Goal: Task Accomplishment & Management: Use online tool/utility

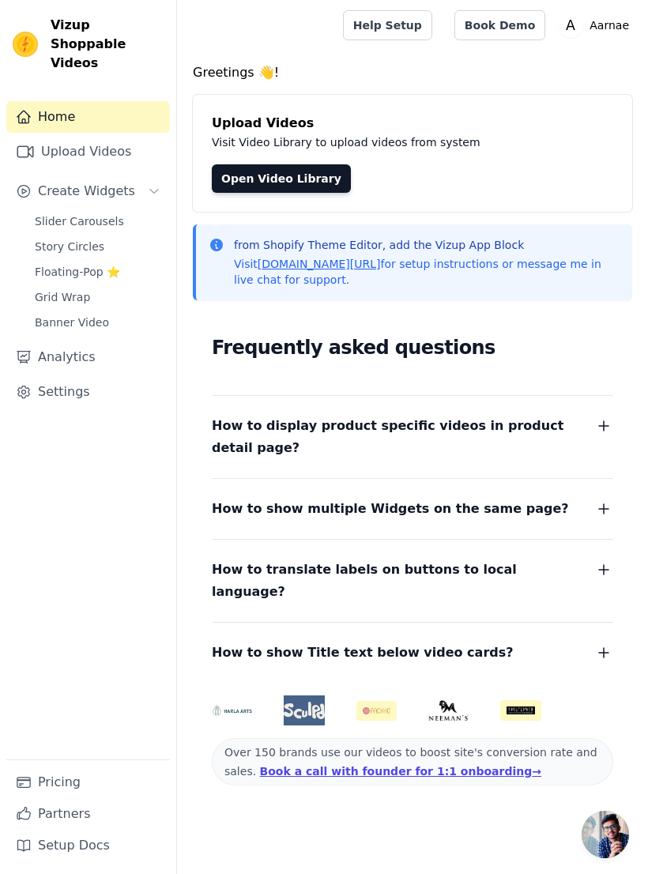
click at [46, 264] on span "Floating-Pop ⭐" at bounding box center [77, 272] width 85 height 16
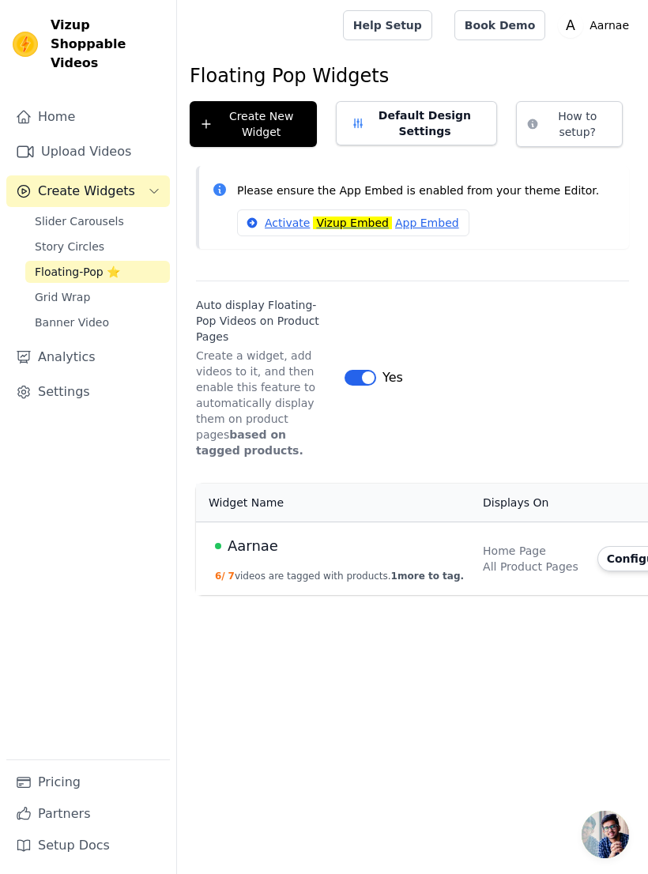
click at [267, 535] on span "Aarnae" at bounding box center [253, 546] width 51 height 22
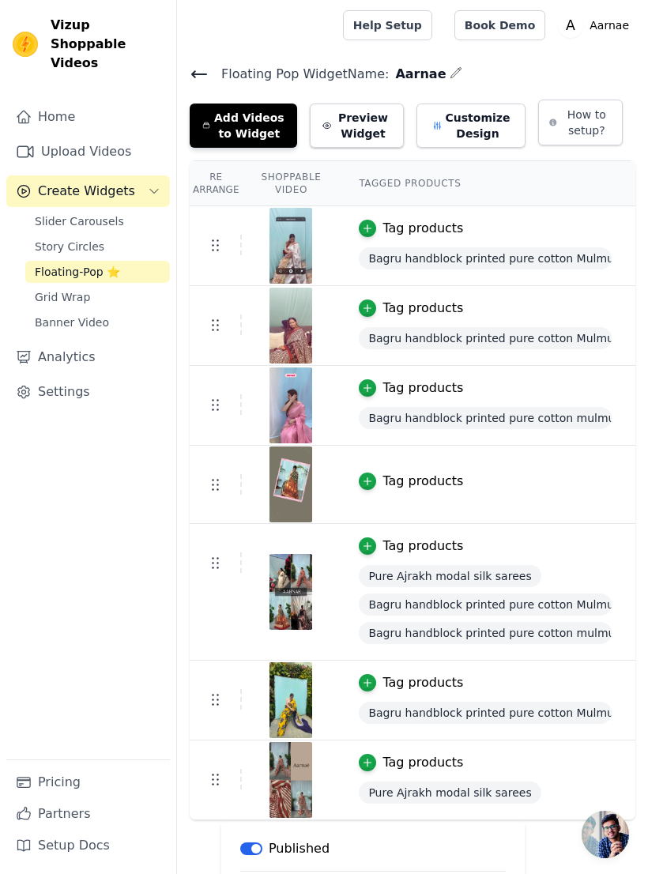
click at [224, 133] on button "Add Videos to Widget" at bounding box center [244, 126] width 108 height 44
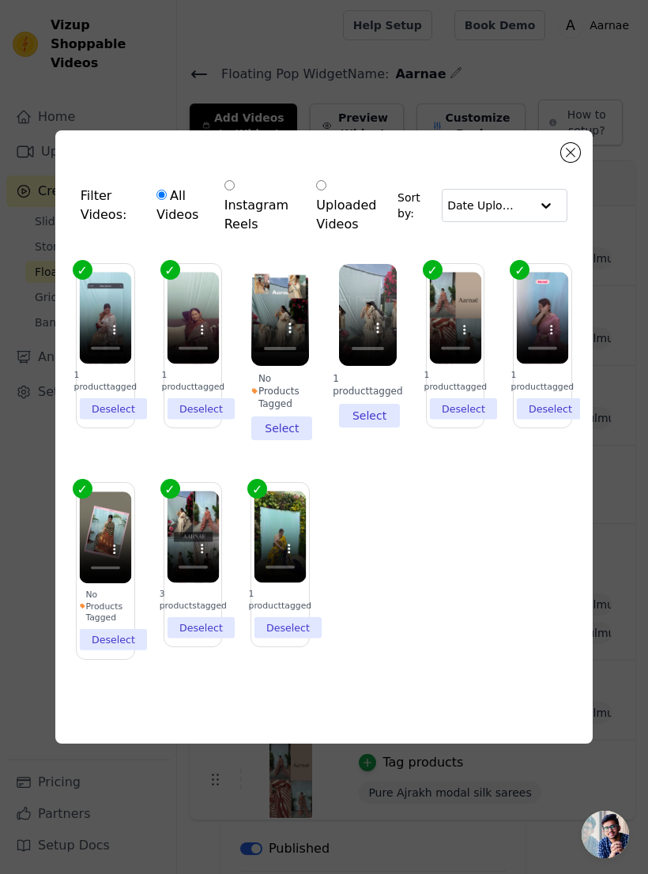
click at [228, 191] on input "Instagram Reels" at bounding box center [230, 185] width 10 height 10
radio input "true"
click at [462, 219] on input "text" at bounding box center [488, 206] width 83 height 32
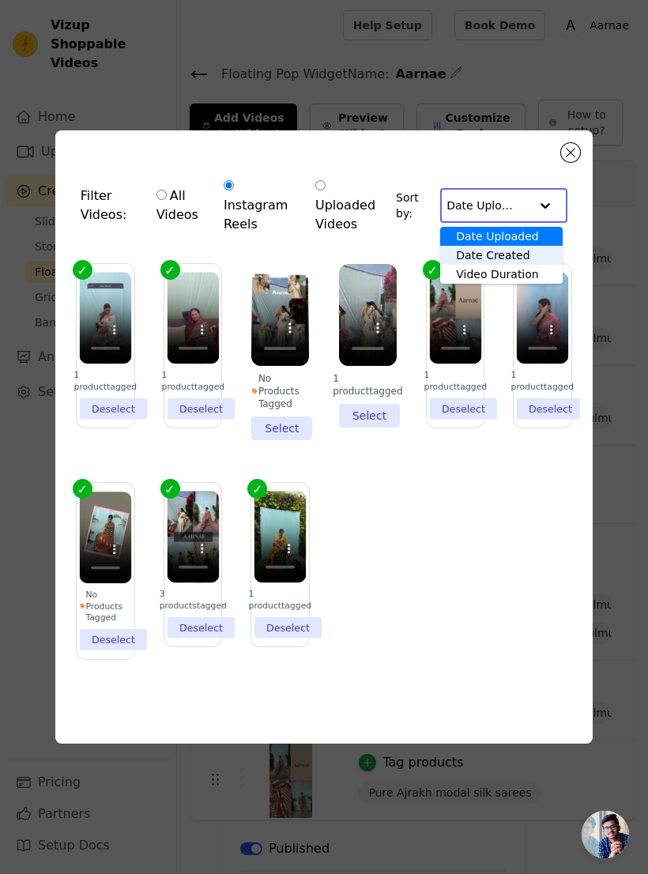
click at [463, 265] on div "Date Created" at bounding box center [501, 255] width 122 height 19
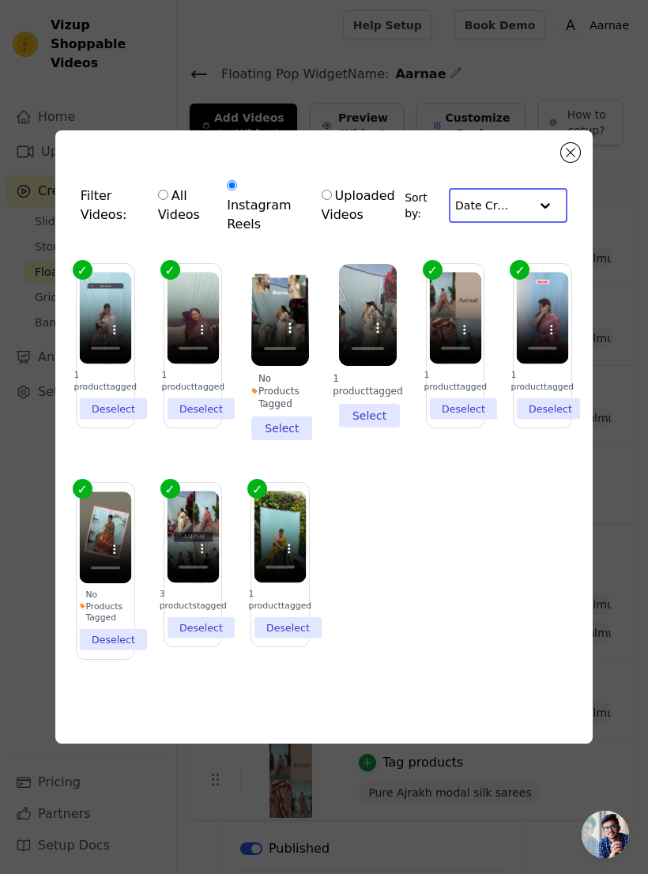
click at [473, 221] on input "text" at bounding box center [492, 206] width 74 height 32
click at [466, 246] on div "Date Uploaded" at bounding box center [508, 236] width 119 height 19
click at [157, 200] on input "All Videos" at bounding box center [162, 195] width 10 height 10
radio input "true"
click at [28, 336] on div "Filter Videos: All Videos Instagram Reels Uploaded Videos Sort by: Date Uploade…" at bounding box center [324, 437] width 598 height 665
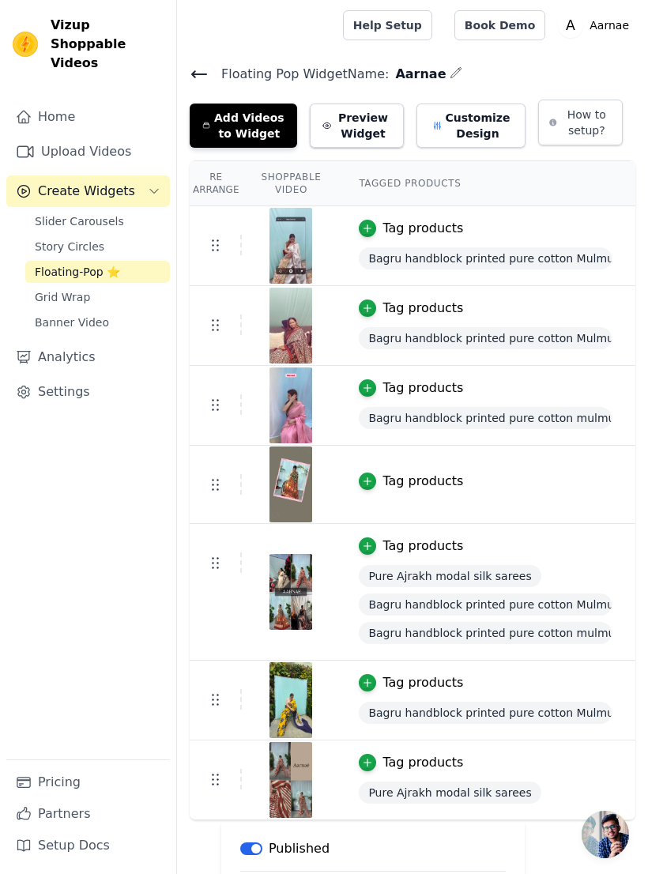
click at [335, 138] on button "Preview Widget" at bounding box center [357, 126] width 94 height 44
click at [218, 127] on button "Add Videos to Widget" at bounding box center [244, 126] width 108 height 44
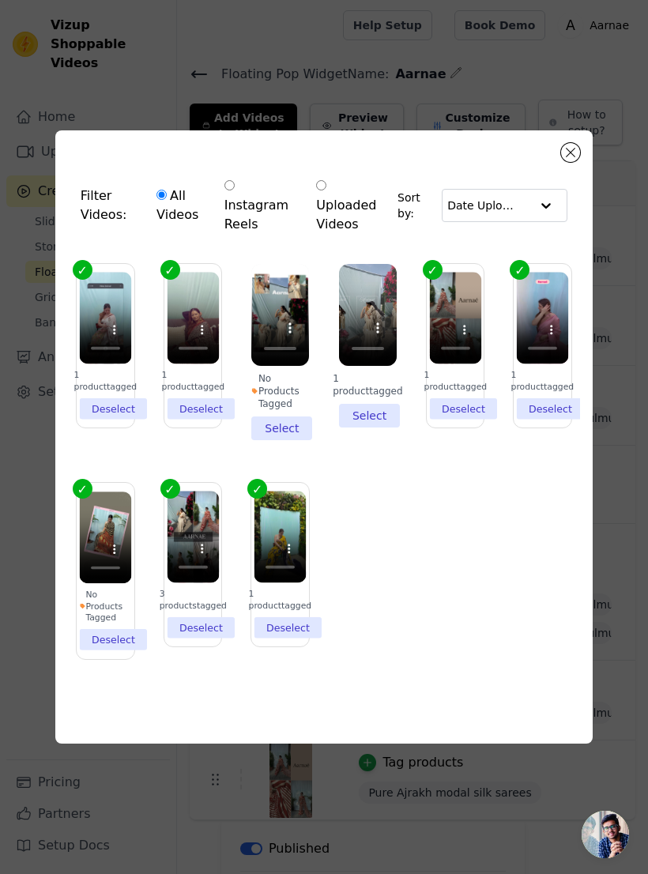
click at [26, 592] on div "Filter Videos: All Videos Instagram Reels Uploaded Videos Sort by: Date Uploade…" at bounding box center [324, 437] width 598 height 665
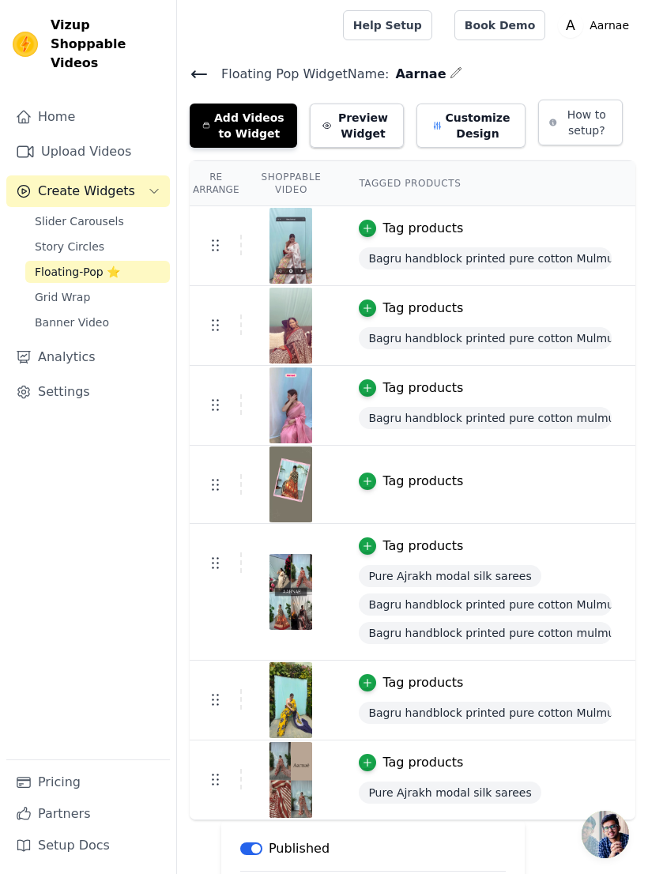
click at [32, 598] on div "Home Upload Videos Create Widgets Slider Carousels Story Circles Floating-Pop ⭐…" at bounding box center [88, 430] width 164 height 659
click at [51, 102] on link "Home" at bounding box center [88, 117] width 164 height 32
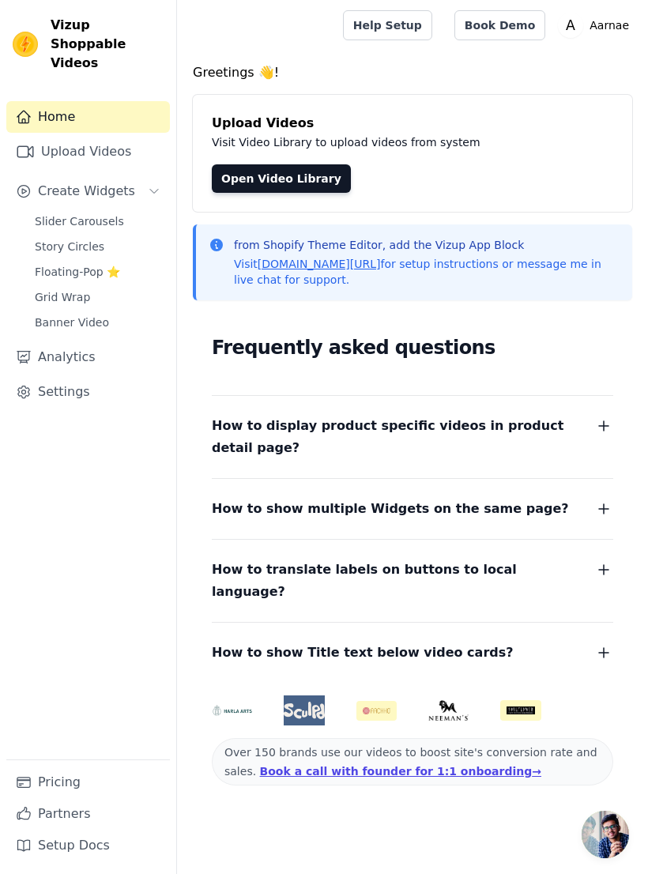
click at [236, 183] on link "Open Video Library" at bounding box center [281, 178] width 139 height 28
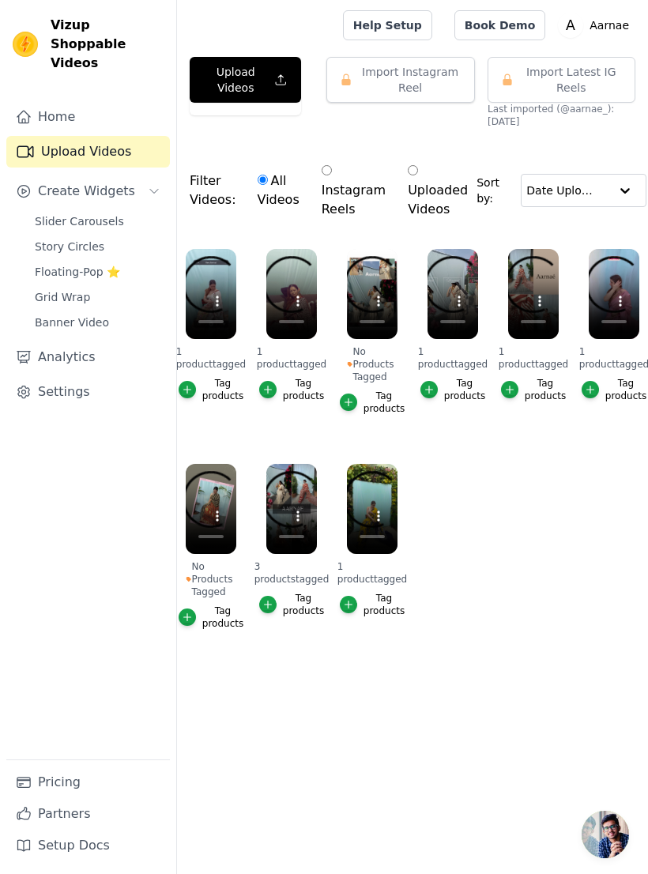
click at [373, 79] on button "Import Instagram Reel" at bounding box center [400, 80] width 149 height 46
click at [349, 84] on icon "button" at bounding box center [346, 80] width 9 height 12
click at [357, 84] on button "Import Instagram Reel" at bounding box center [400, 80] width 149 height 46
click at [357, 83] on button "Import Instagram Reel" at bounding box center [400, 80] width 149 height 46
click at [356, 77] on button "Import Instagram Reel" at bounding box center [400, 80] width 149 height 46
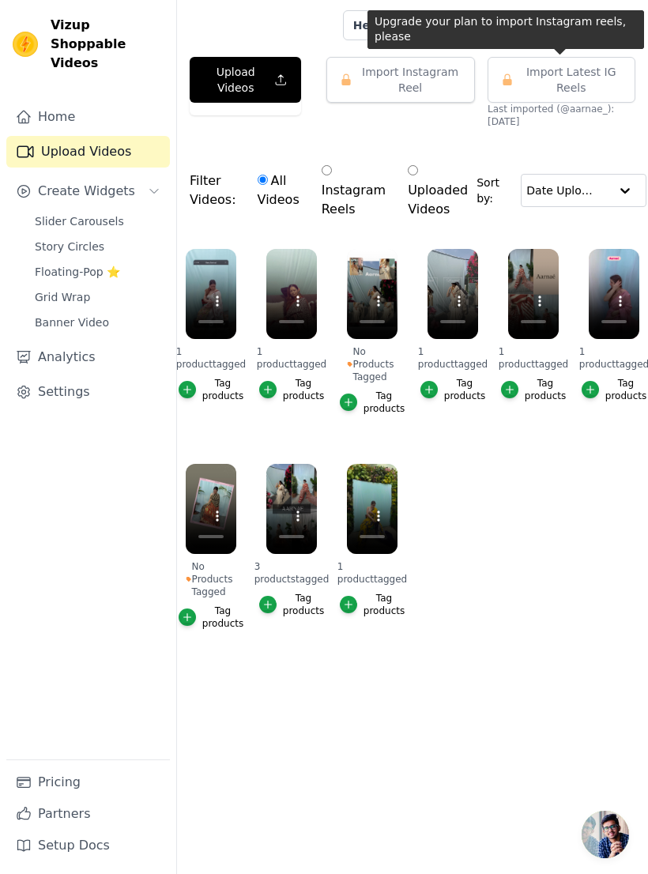
click at [524, 76] on span "Import Latest IG Reels" at bounding box center [571, 80] width 102 height 32
click at [520, 555] on ul "1 product tagged Tag products 1 product tagged Tag products No Products Tagged …" at bounding box center [412, 455] width 471 height 430
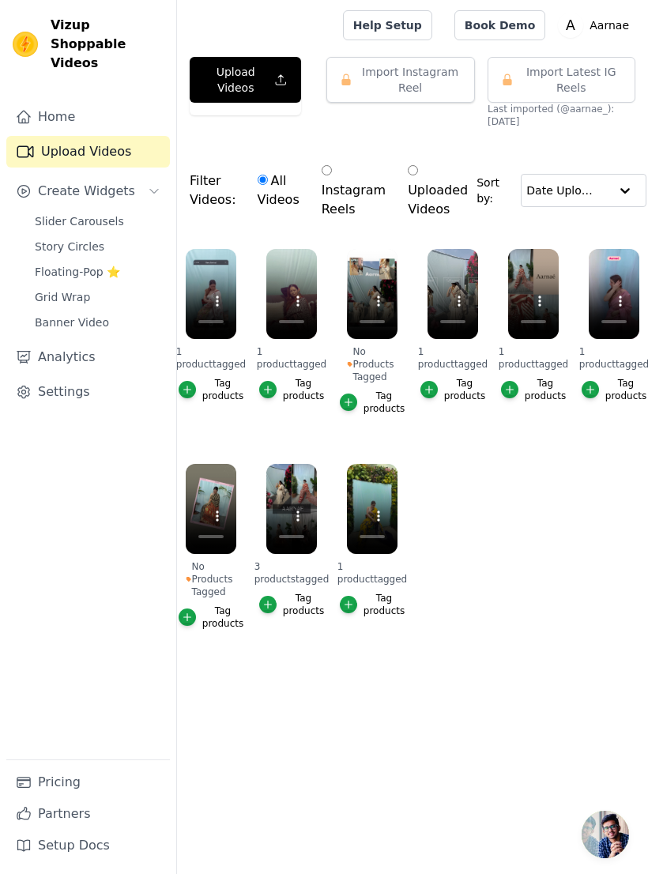
click at [44, 182] on span "Create Widgets" at bounding box center [86, 191] width 97 height 19
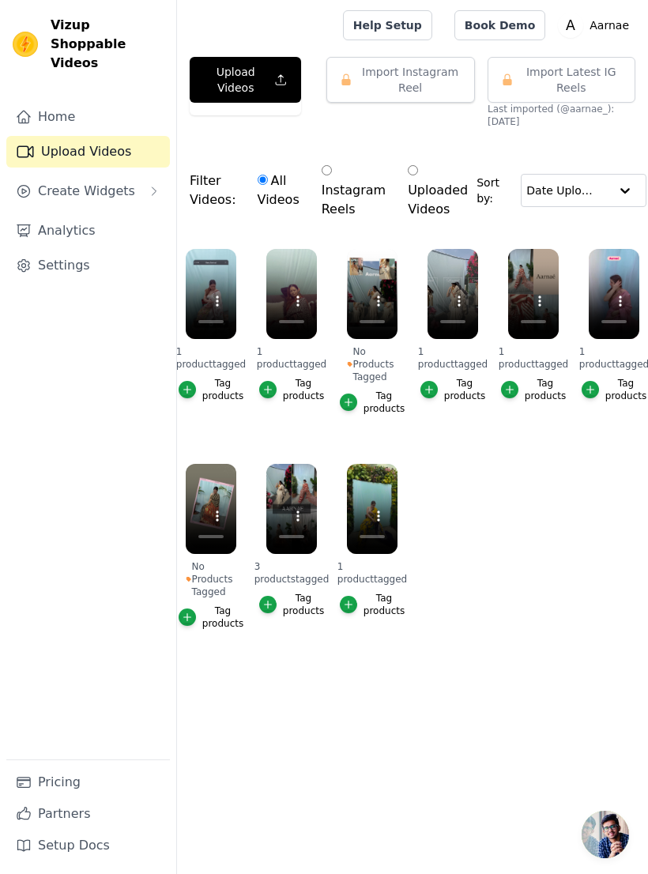
click at [47, 182] on span "Create Widgets" at bounding box center [86, 191] width 97 height 19
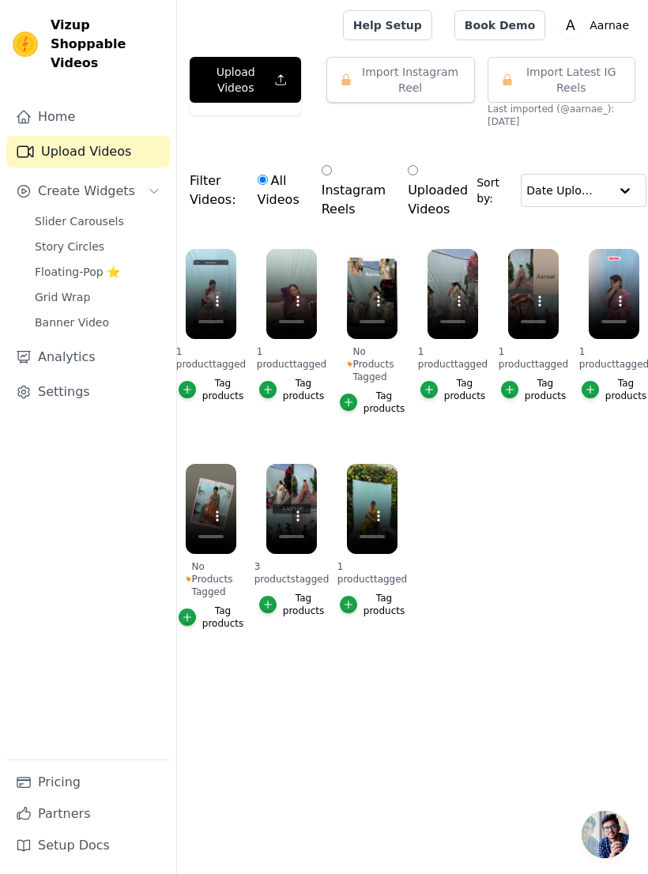
click at [42, 376] on link "Settings" at bounding box center [88, 392] width 164 height 32
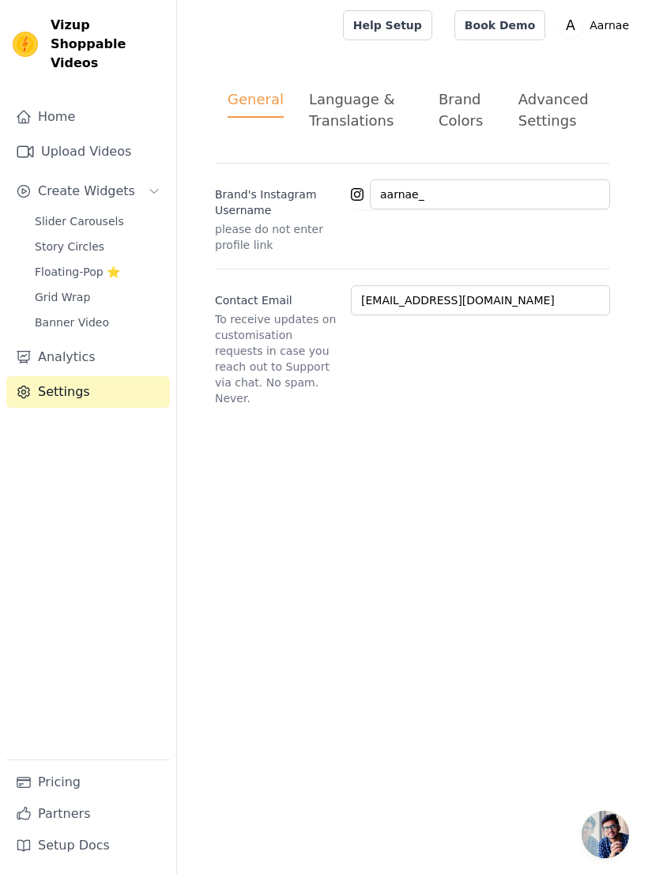
click at [55, 136] on link "Upload Videos" at bounding box center [88, 152] width 164 height 32
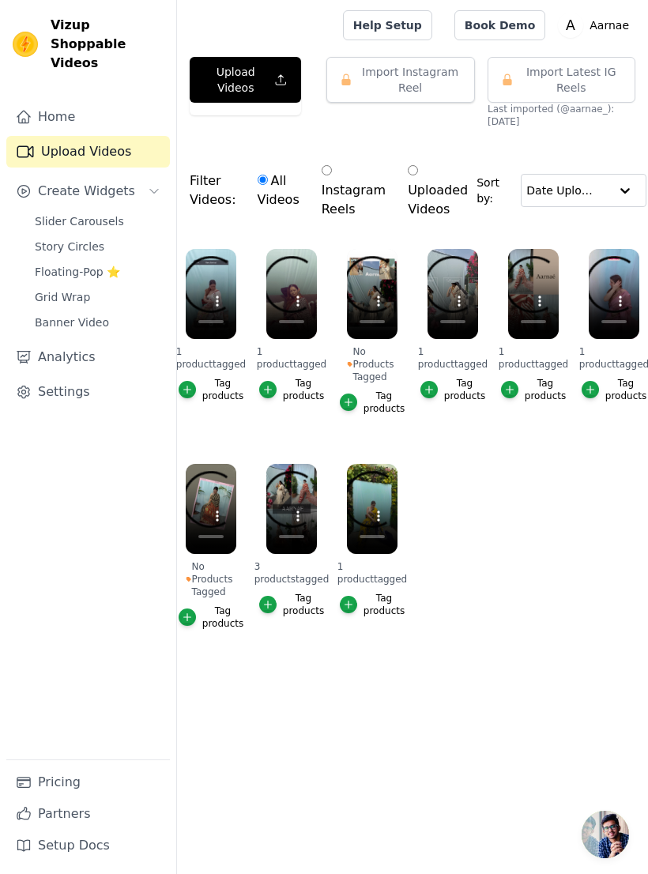
click at [355, 81] on button "Import Instagram Reel" at bounding box center [400, 80] width 149 height 46
click at [331, 131] on div "Upload Videos Import Instagram Reel Import Latest Instagram Reels Import Latest…" at bounding box center [412, 363] width 471 height 613
click at [517, 82] on button "Import Latest IG Reels" at bounding box center [562, 80] width 148 height 46
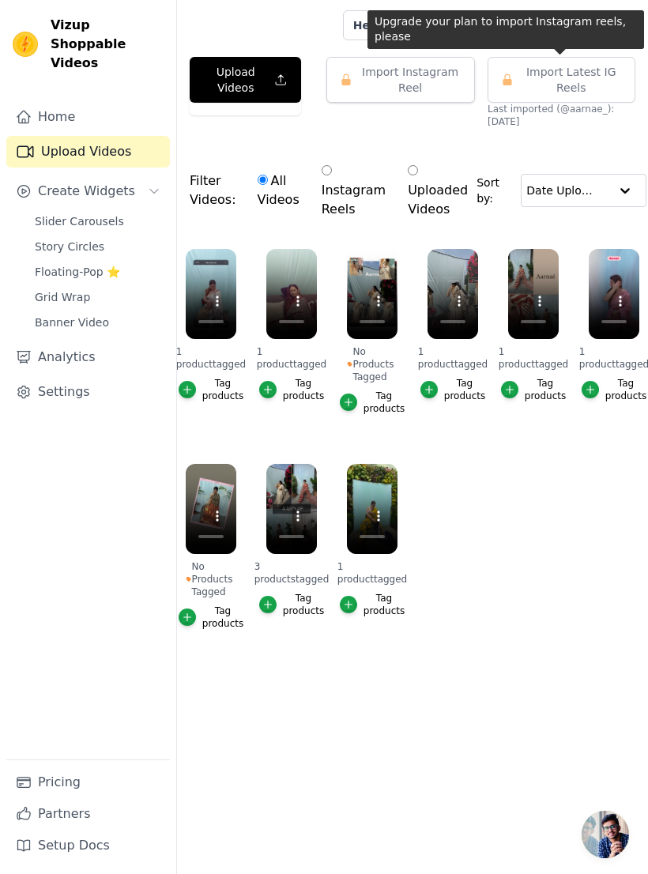
click at [529, 92] on span "Import Latest IG Reels" at bounding box center [571, 80] width 102 height 32
click at [515, 84] on button "Import Latest IG Reels" at bounding box center [562, 80] width 148 height 46
click at [542, 88] on span "Import Latest IG Reels" at bounding box center [571, 80] width 102 height 32
click at [542, 87] on span "Import Latest IG Reels" at bounding box center [571, 80] width 102 height 32
click at [409, 187] on label "Uploaded Videos" at bounding box center [438, 190] width 62 height 58
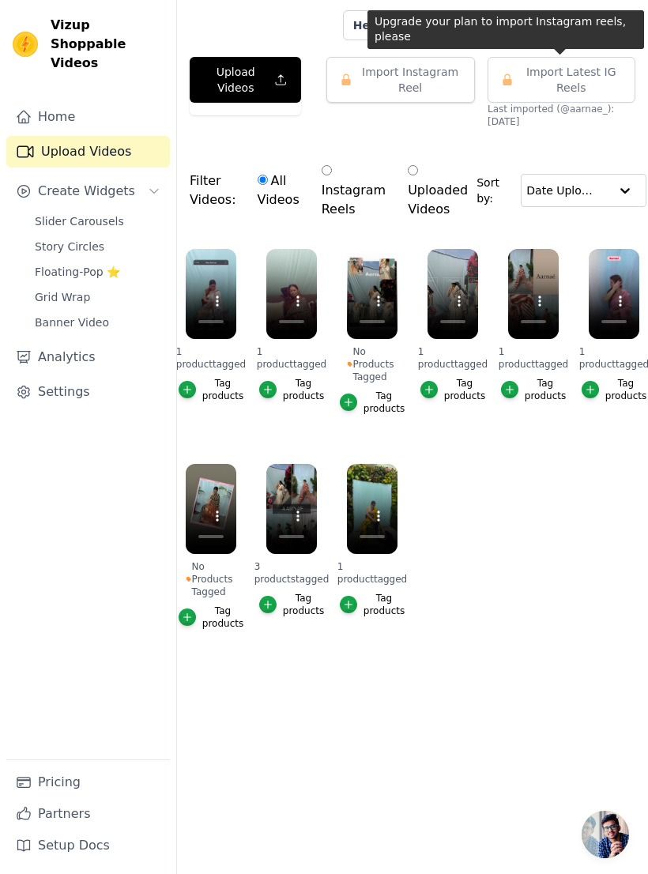
click at [409, 175] on input "Uploaded Videos" at bounding box center [413, 170] width 10 height 10
radio input "true"
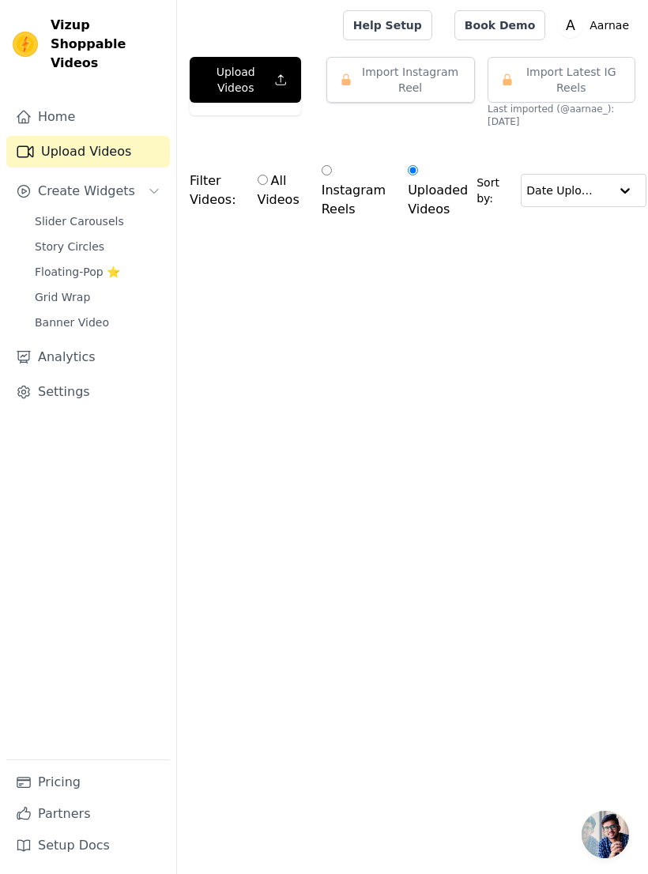
click at [447, 304] on html "Vizup Shoppable Videos Home Upload Videos Create Widgets Slider Carousels Story…" at bounding box center [324, 152] width 648 height 304
click at [412, 173] on input "Uploaded Videos" at bounding box center [413, 170] width 10 height 10
click at [231, 70] on button "Upload Videos" at bounding box center [245, 80] width 111 height 46
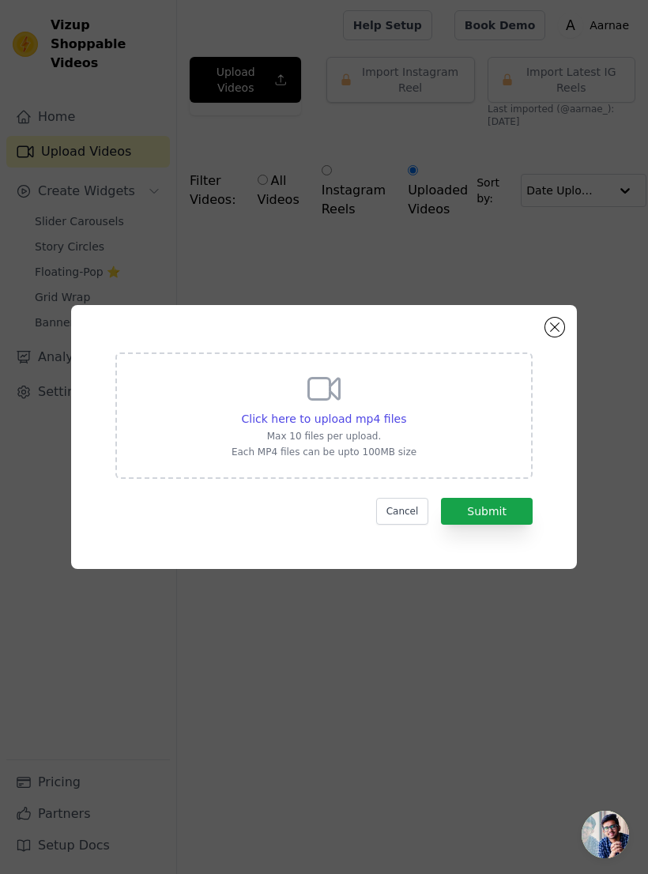
click at [360, 425] on span "Click here to upload mp4 files" at bounding box center [324, 419] width 165 height 13
click at [406, 411] on input "Click here to upload mp4 files Max 10 files per upload. Each MP4 files can be u…" at bounding box center [406, 410] width 1 height 1
type input "C:\fakepath\IMG_5875.mp4"
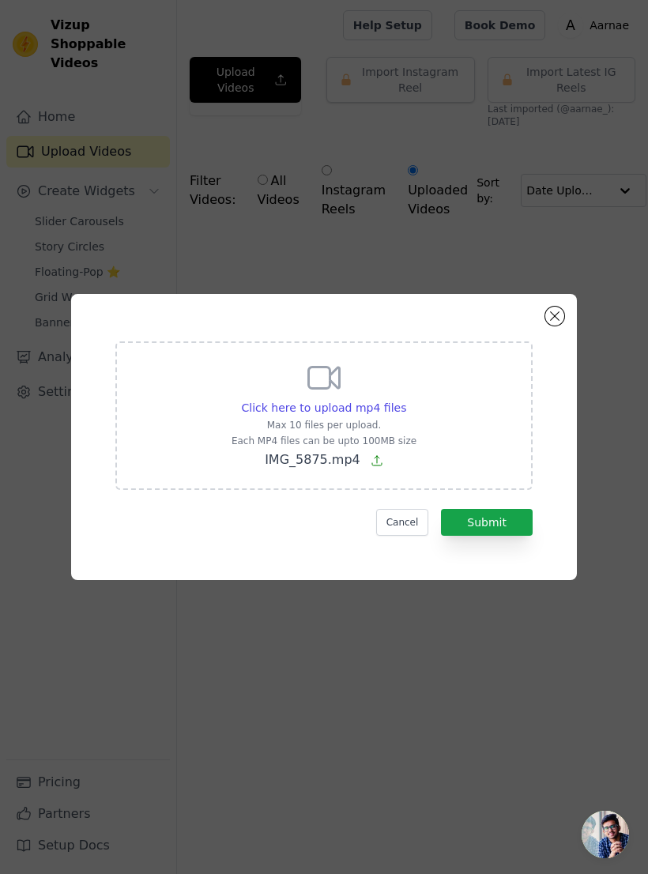
click at [509, 536] on button "Submit" at bounding box center [487, 522] width 92 height 27
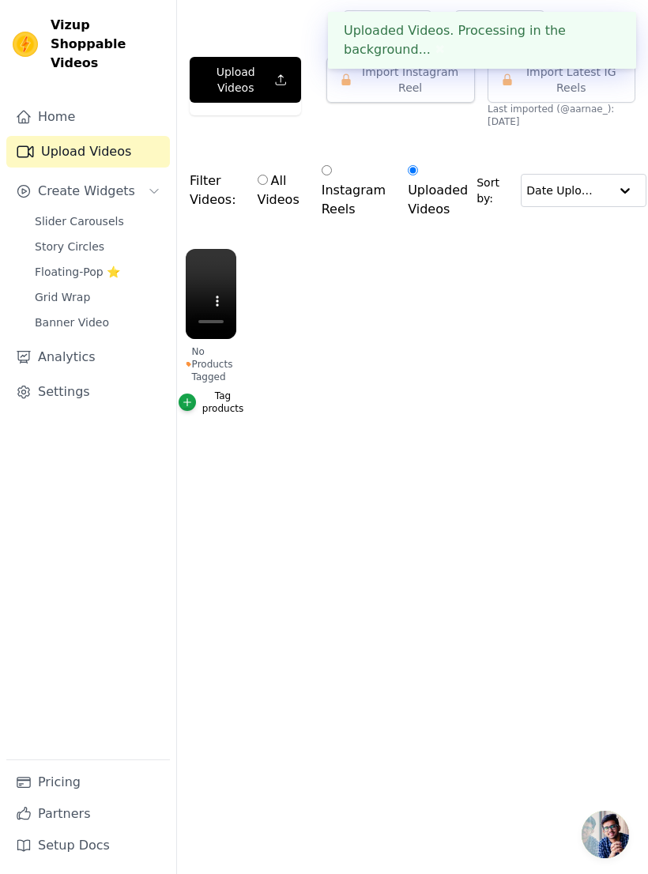
click at [194, 405] on div "button" at bounding box center [187, 402] width 17 height 17
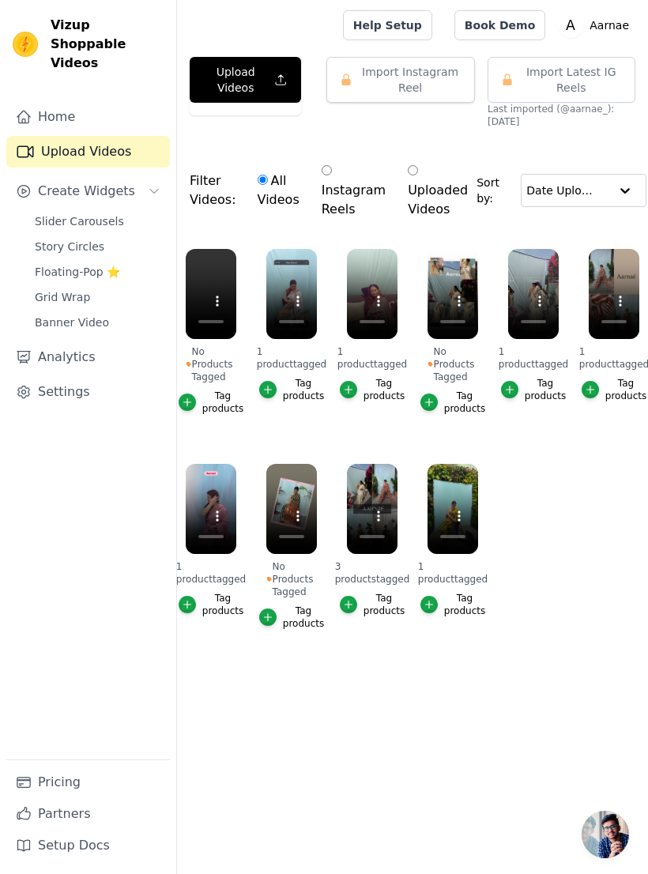
click at [194, 401] on div "button" at bounding box center [187, 402] width 17 height 17
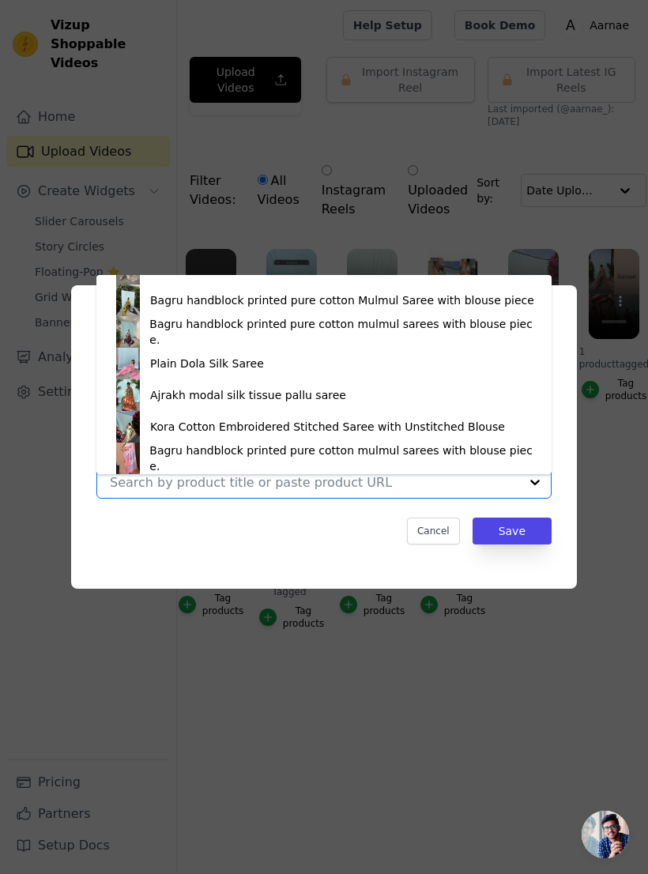
scroll to position [85, 0]
click at [305, 427] on div "Kora Cotton Embroidered Stitched Saree with Unstitched Blouse" at bounding box center [327, 427] width 355 height 16
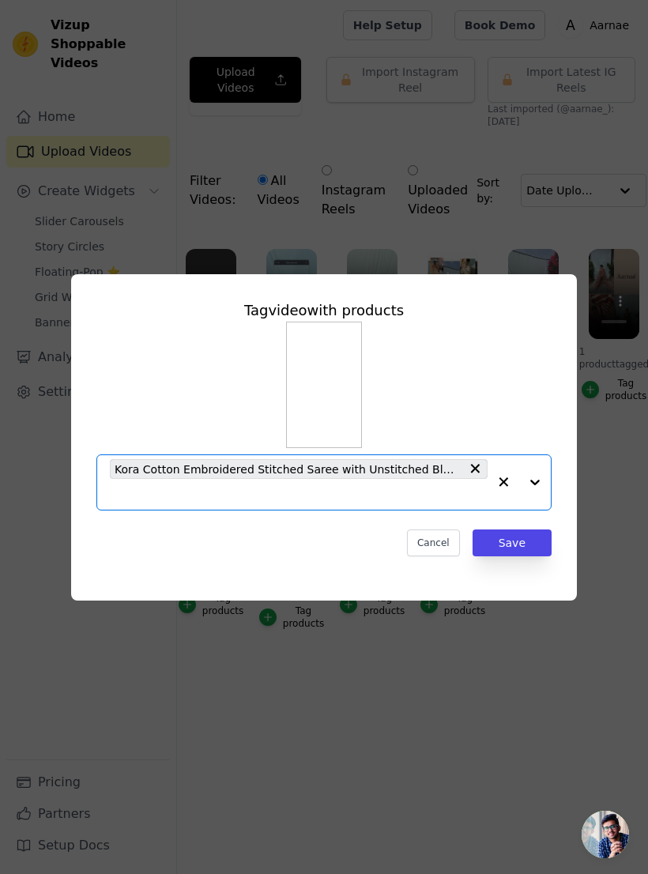
click at [520, 557] on button "Save" at bounding box center [512, 543] width 79 height 27
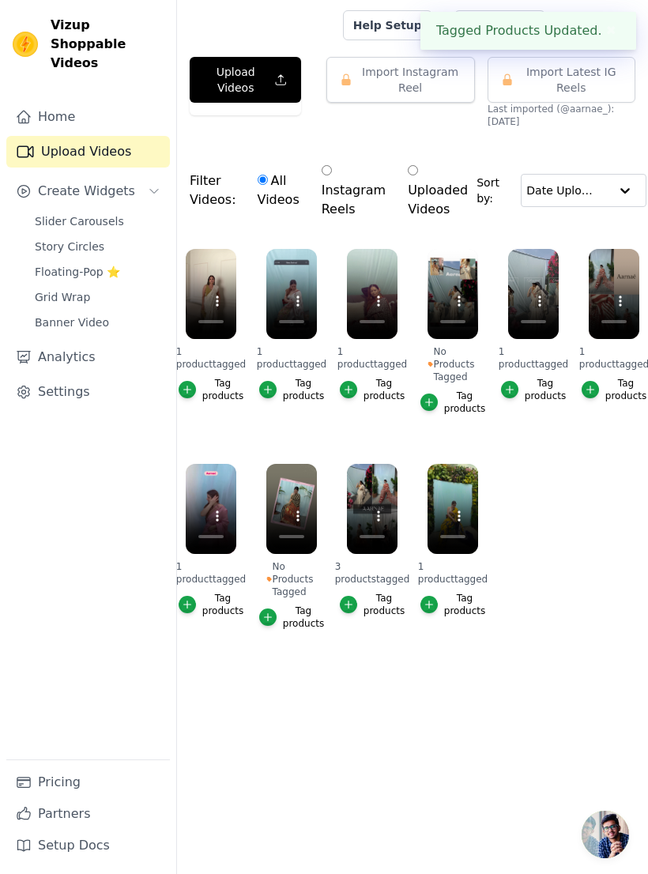
click at [93, 264] on span "Floating-Pop ⭐" at bounding box center [77, 272] width 85 height 16
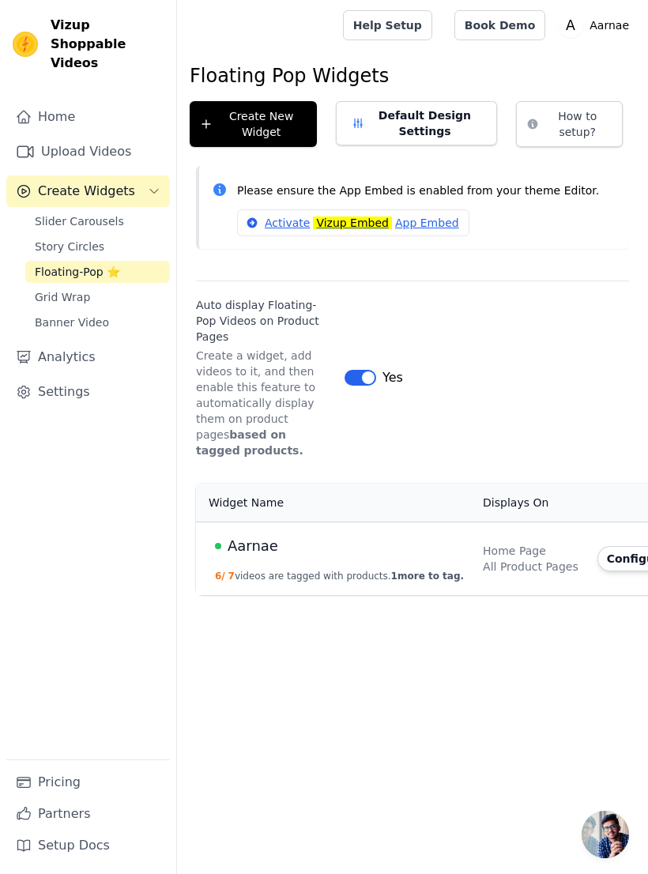
click at [406, 527] on td "Aarnae 6 / 7 videos are tagged with products. 1 more to tag." at bounding box center [334, 559] width 277 height 74
click at [504, 543] on div "Home Page" at bounding box center [531, 551] width 96 height 16
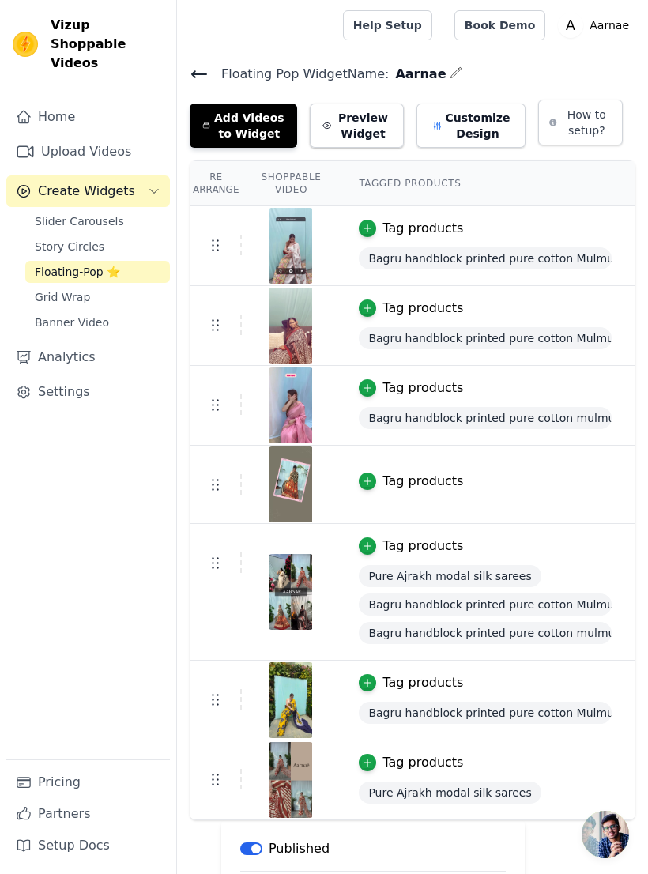
click at [247, 129] on button "Add Videos to Widget" at bounding box center [244, 126] width 108 height 44
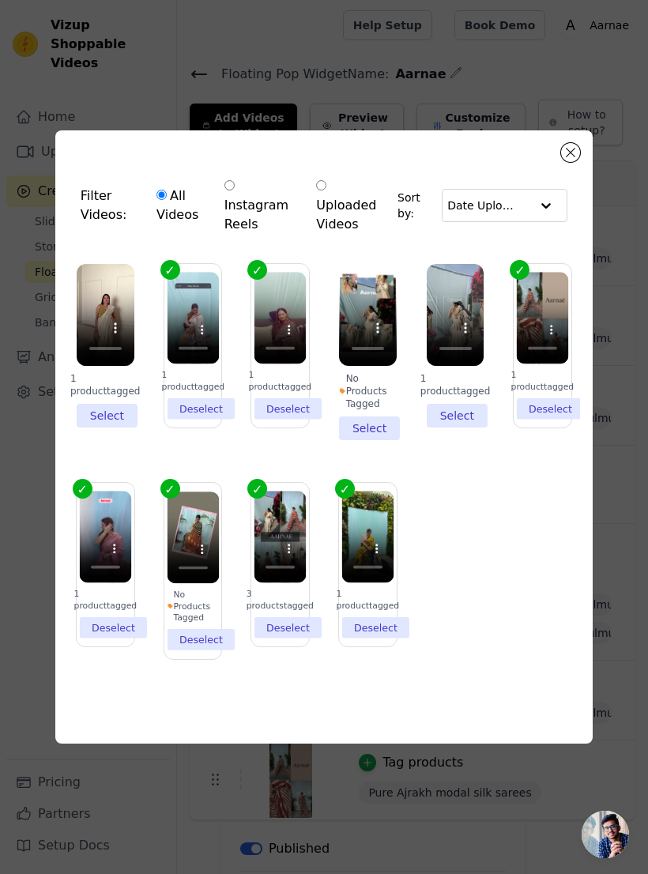
click at [114, 427] on li "1 product tagged Select" at bounding box center [106, 346] width 58 height 164
click at [0, 0] on input "1 product tagged Select" at bounding box center [0, 0] width 0 height 0
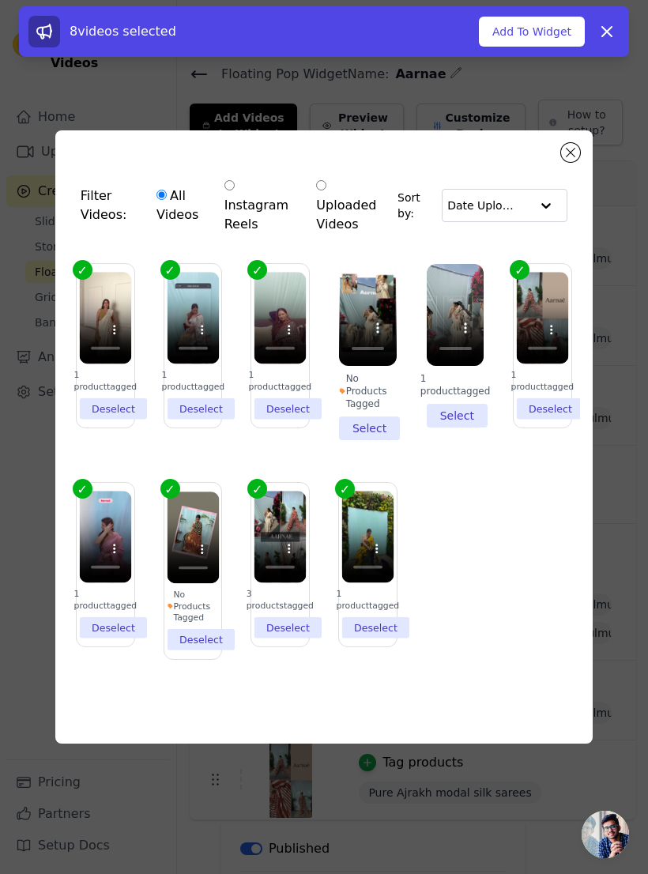
click at [551, 30] on button "Add To Widget" at bounding box center [532, 32] width 106 height 30
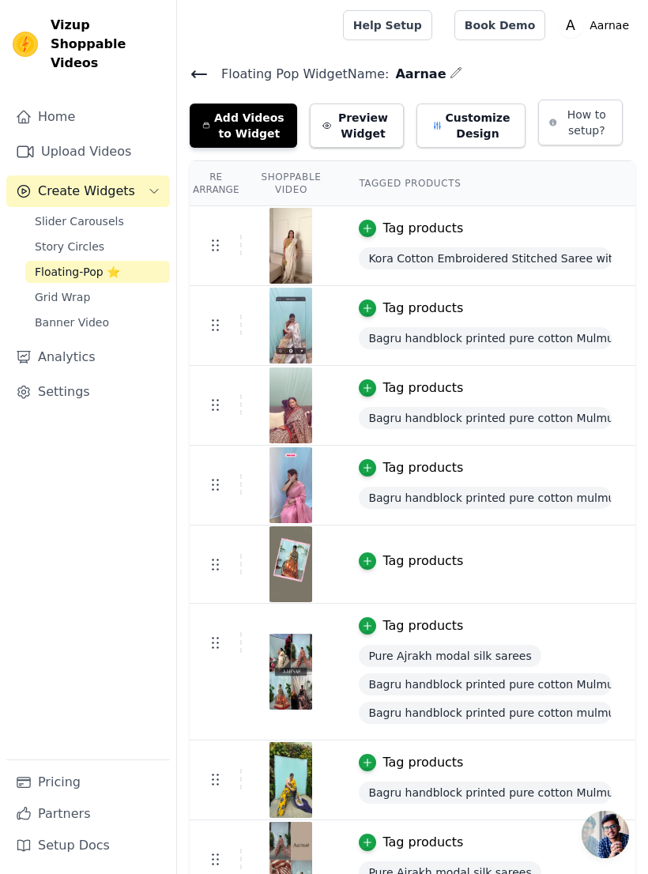
click at [103, 286] on link "Grid Wrap" at bounding box center [97, 297] width 145 height 22
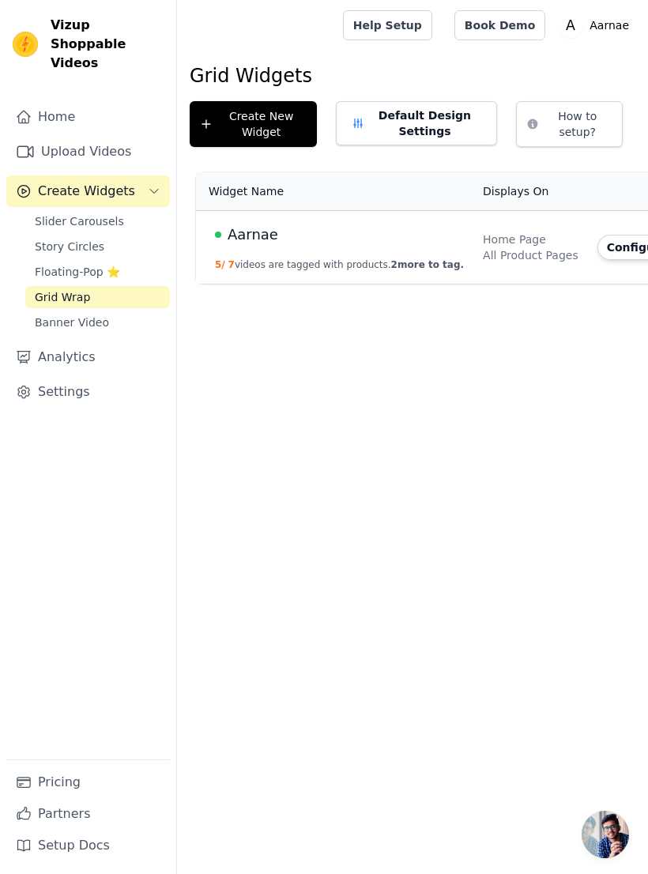
click at [486, 251] on div "All Product Pages" at bounding box center [531, 255] width 96 height 16
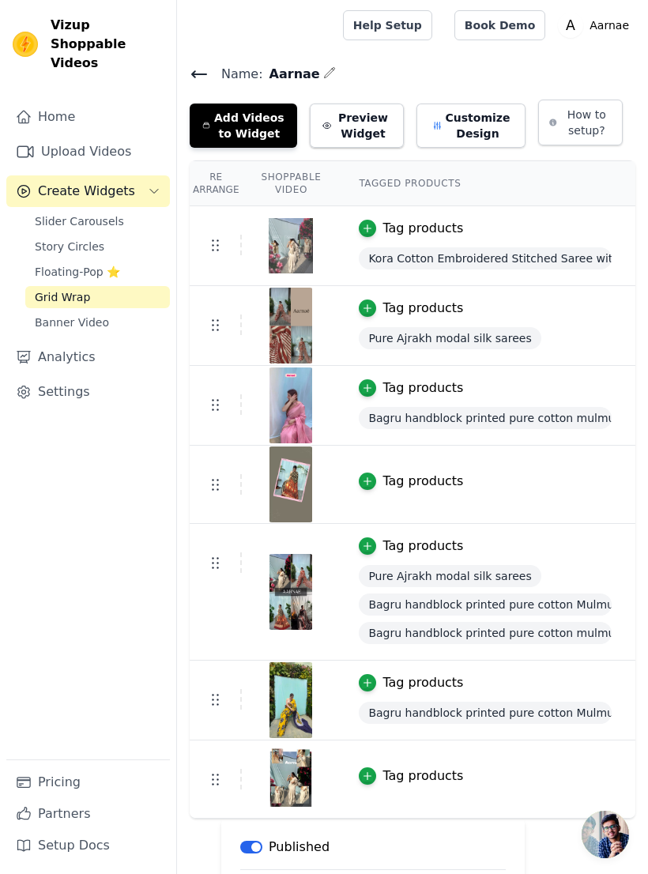
click at [268, 130] on button "Add Videos to Widget" at bounding box center [244, 126] width 108 height 44
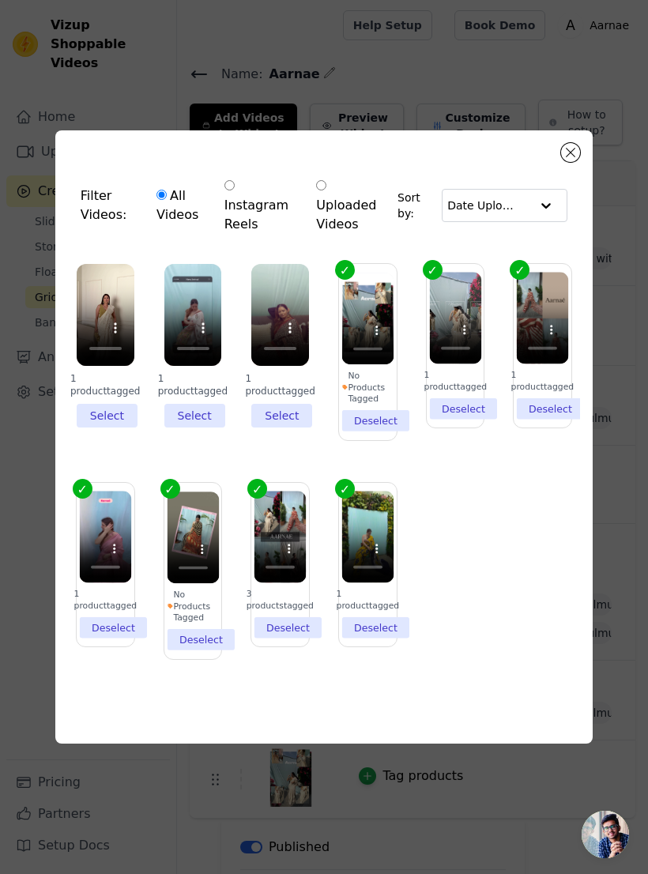
click at [122, 428] on li "1 product tagged Select" at bounding box center [106, 346] width 58 height 164
click at [0, 0] on input "1 product tagged Select" at bounding box center [0, 0] width 0 height 0
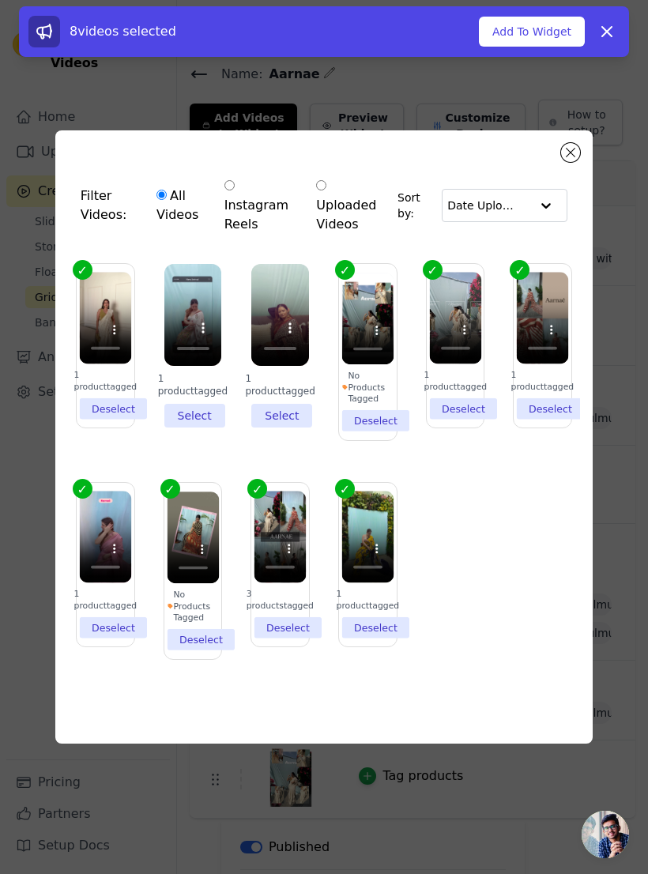
click at [547, 30] on button "Add To Widget" at bounding box center [532, 32] width 106 height 30
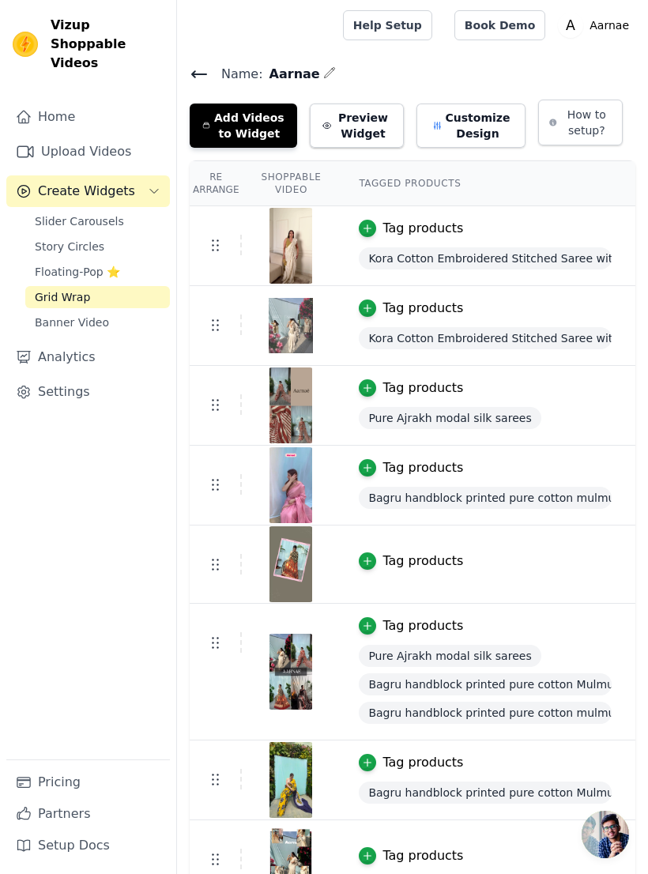
click at [212, 329] on icon at bounding box center [215, 324] width 19 height 19
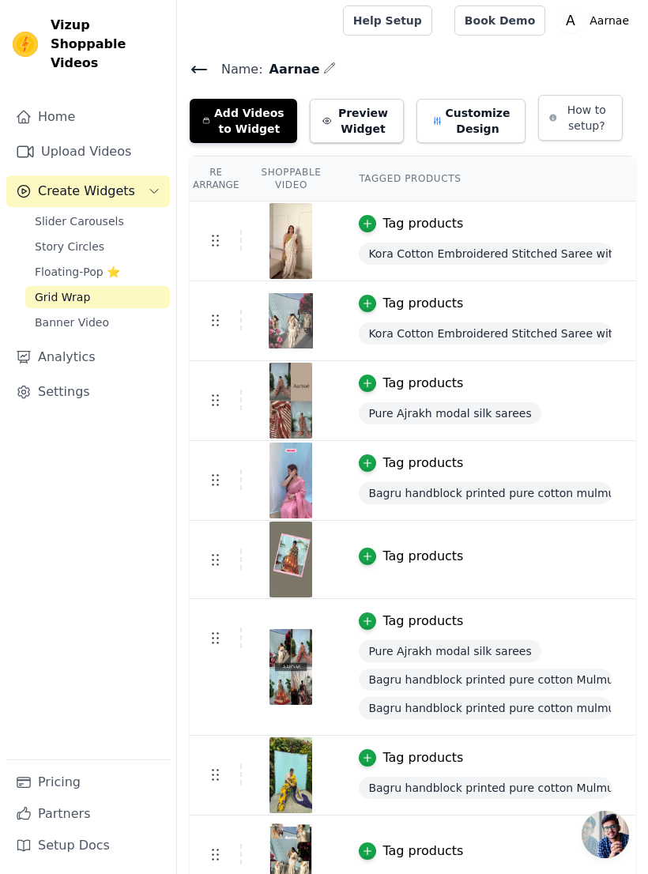
scroll to position [4, 0]
click at [214, 485] on icon at bounding box center [215, 480] width 19 height 19
click at [215, 477] on icon at bounding box center [215, 480] width 19 height 19
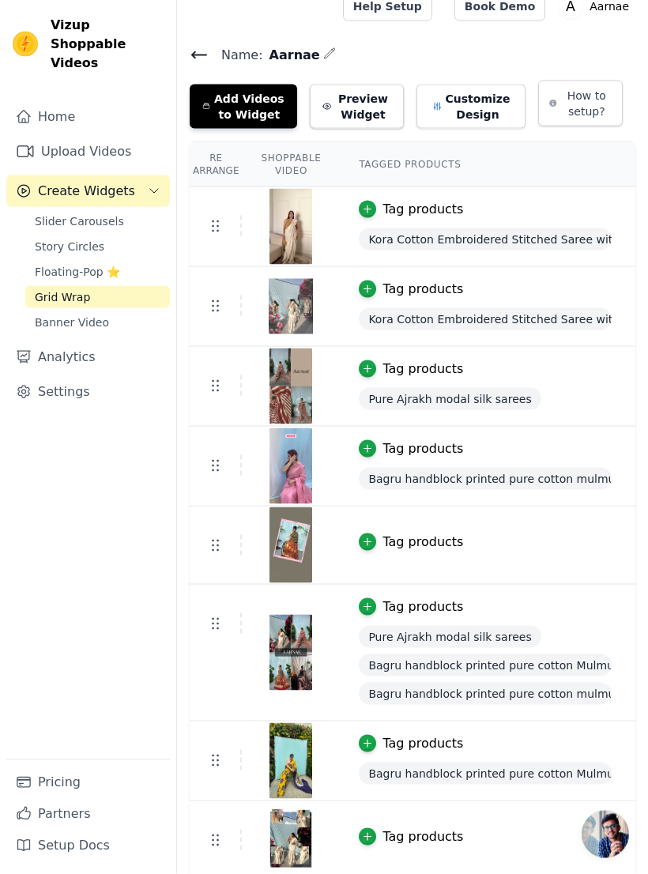
scroll to position [20, 0]
click at [214, 630] on icon at bounding box center [215, 622] width 19 height 19
click at [209, 630] on icon at bounding box center [215, 622] width 19 height 19
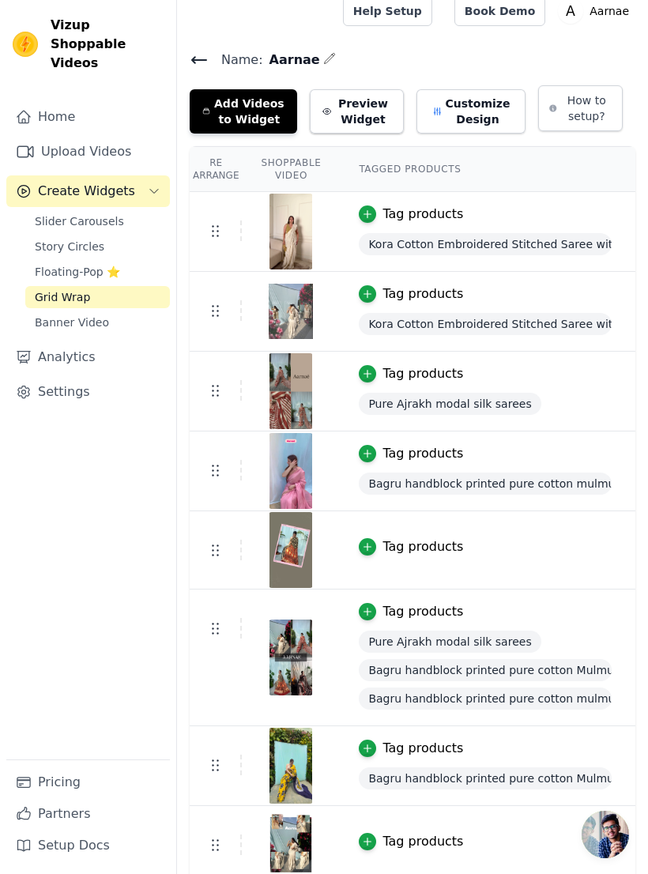
click at [213, 391] on use at bounding box center [216, 391] width 6 height 11
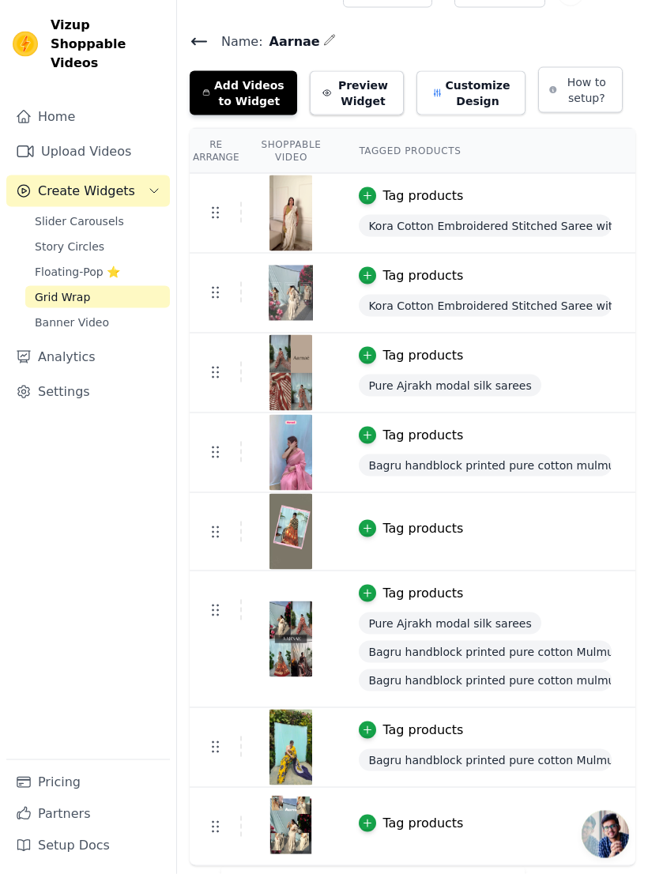
scroll to position [33, 0]
click at [54, 315] on span "Banner Video" at bounding box center [72, 323] width 74 height 16
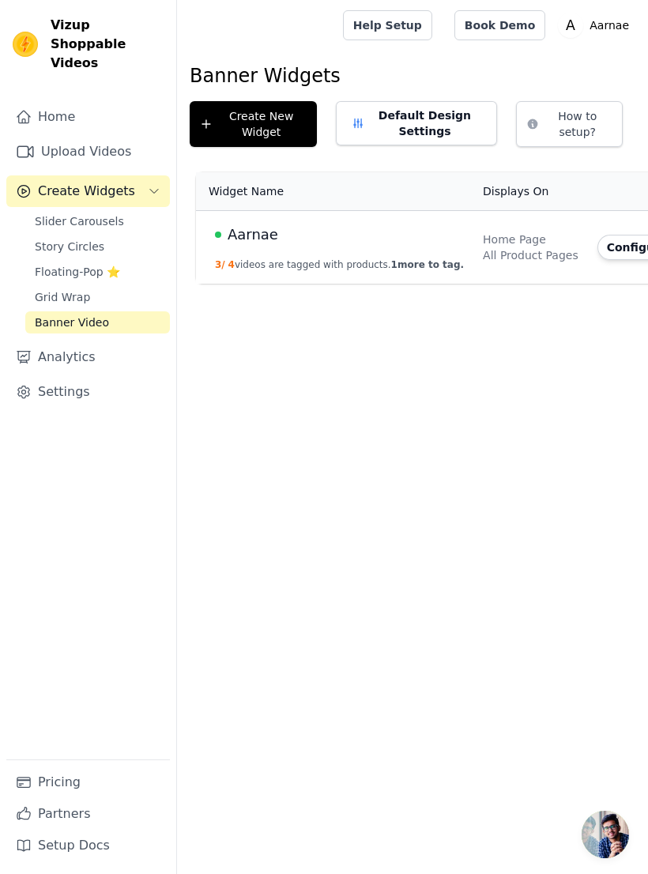
click at [277, 260] on button "3 / 4 videos are tagged with products. 1 more to tag." at bounding box center [339, 265] width 249 height 13
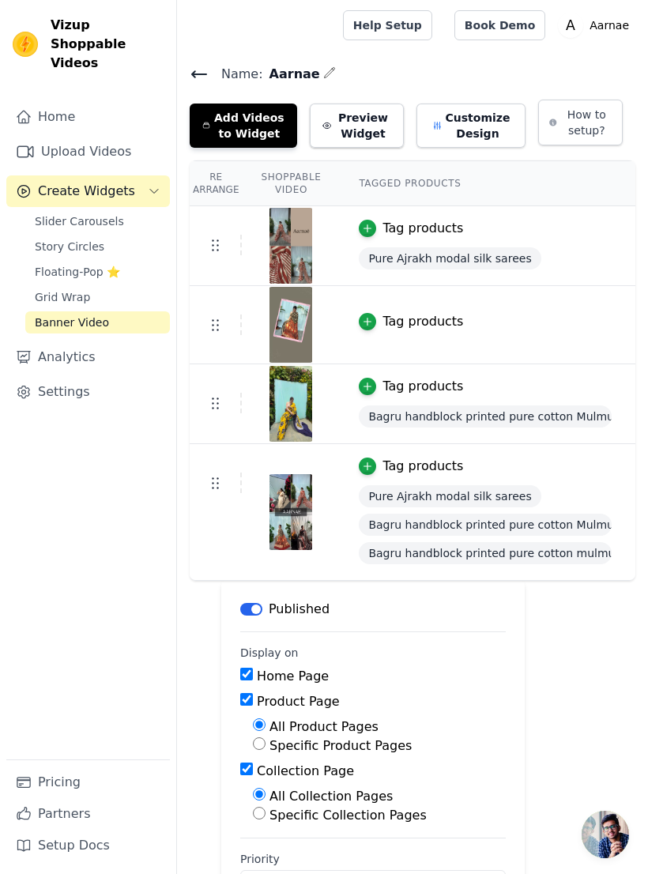
click at [223, 320] on icon at bounding box center [215, 324] width 19 height 19
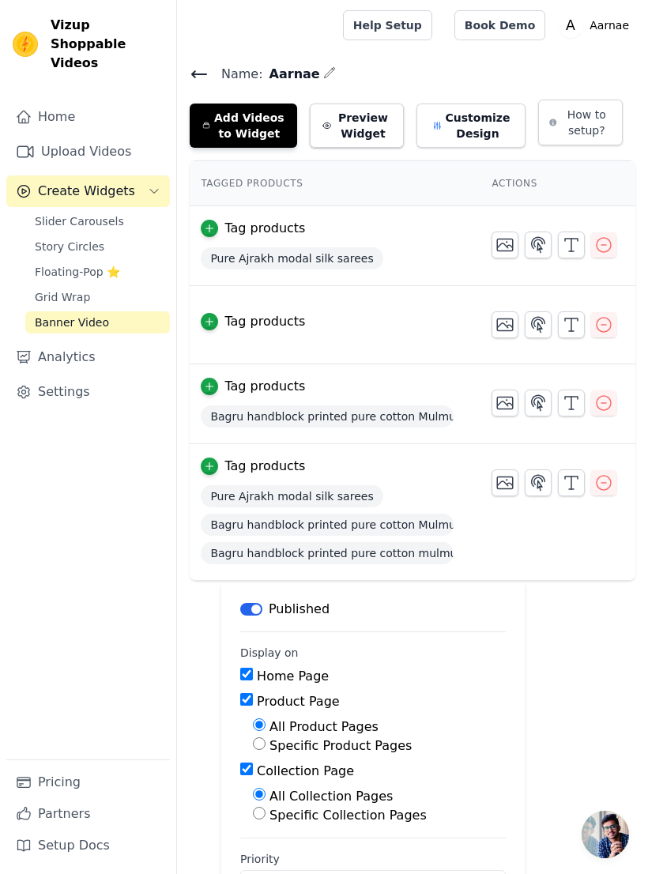
scroll to position [0, 159]
click at [609, 327] on icon "button" at bounding box center [603, 324] width 19 height 19
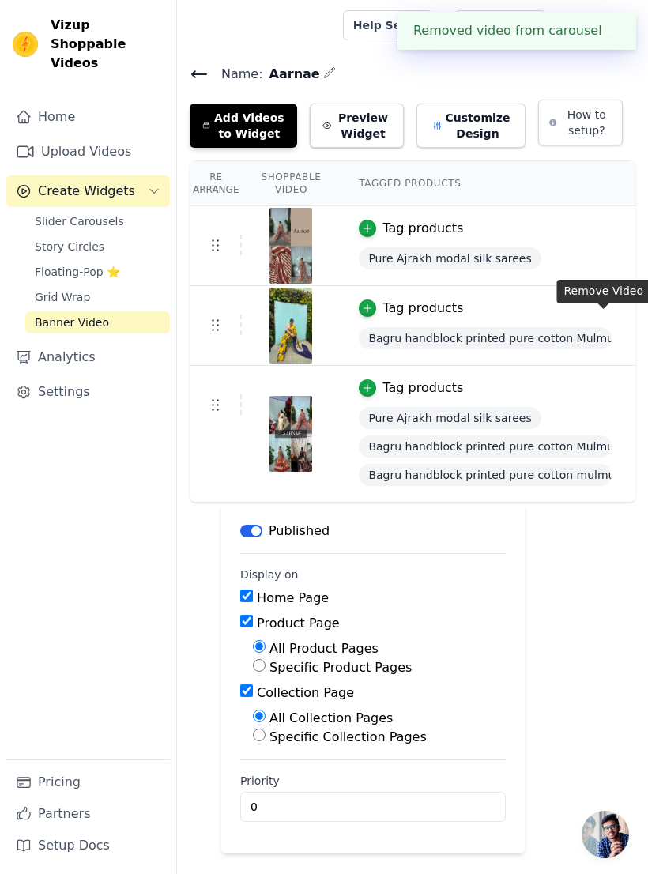
click at [220, 121] on button "Add Videos to Widget" at bounding box center [244, 126] width 108 height 44
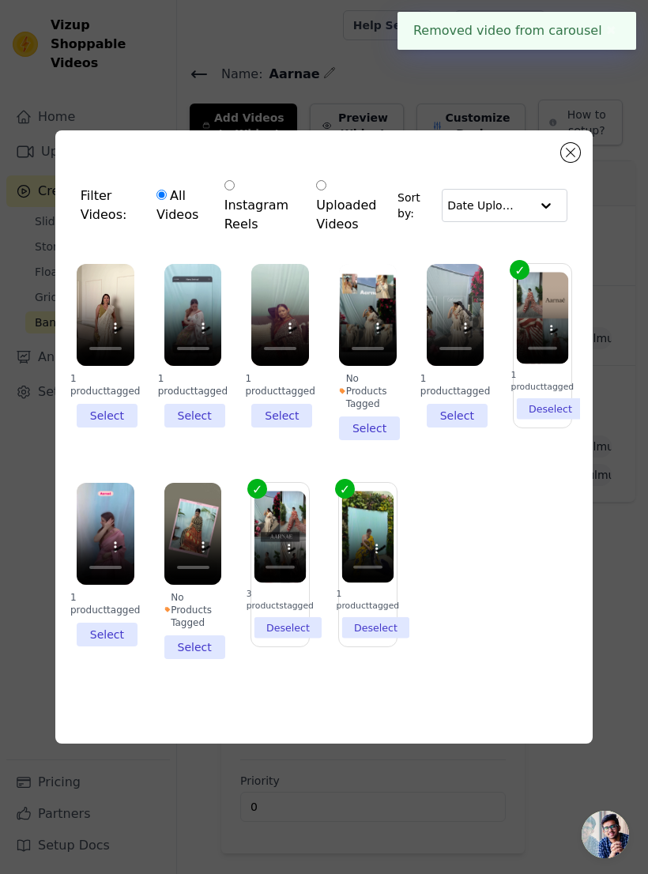
click at [100, 428] on li "1 product tagged Select" at bounding box center [106, 346] width 58 height 164
click at [0, 0] on input "1 product tagged Select" at bounding box center [0, 0] width 0 height 0
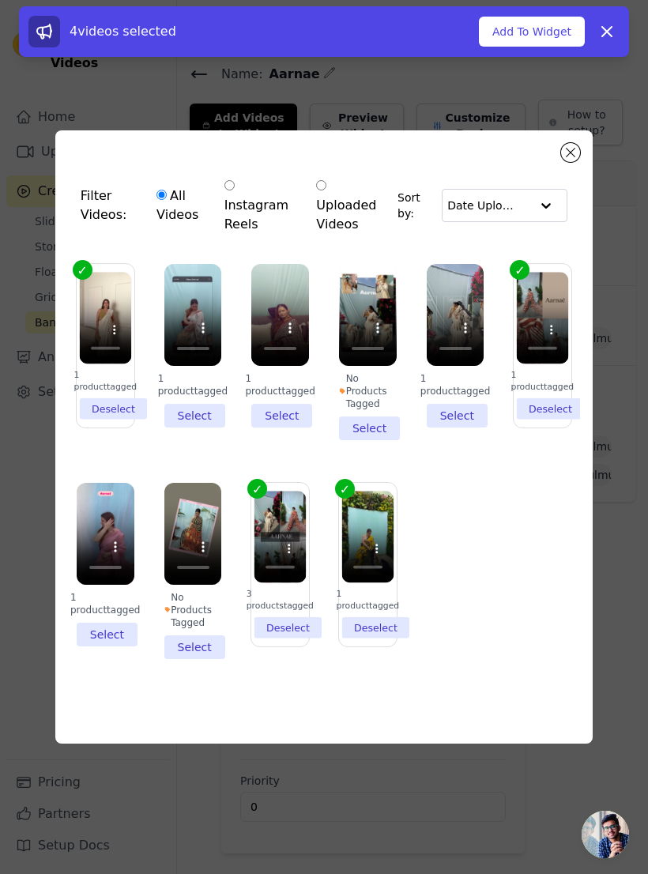
click at [509, 32] on button "Add To Widget" at bounding box center [532, 32] width 106 height 30
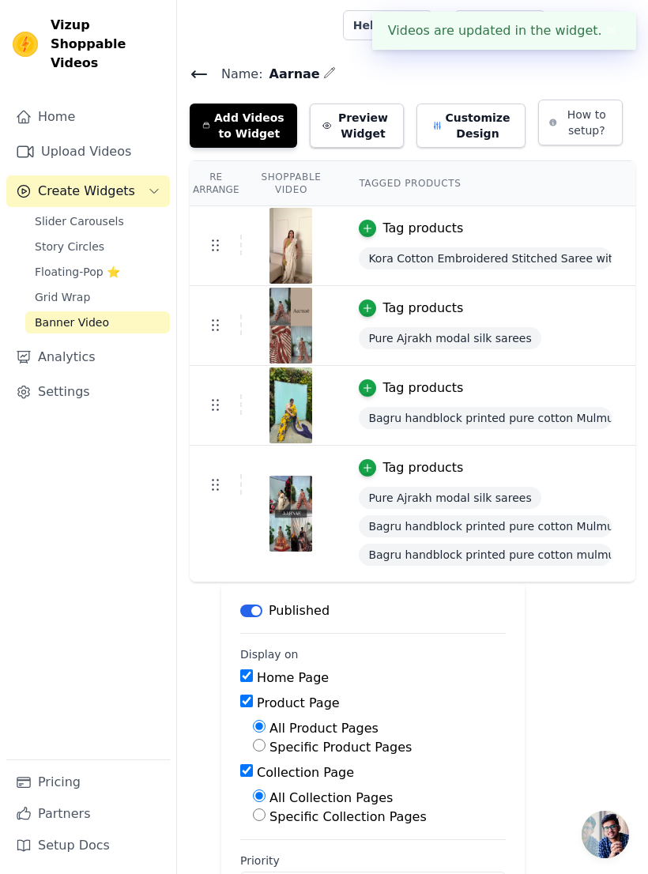
click at [43, 213] on span "Slider Carousels" at bounding box center [79, 221] width 89 height 16
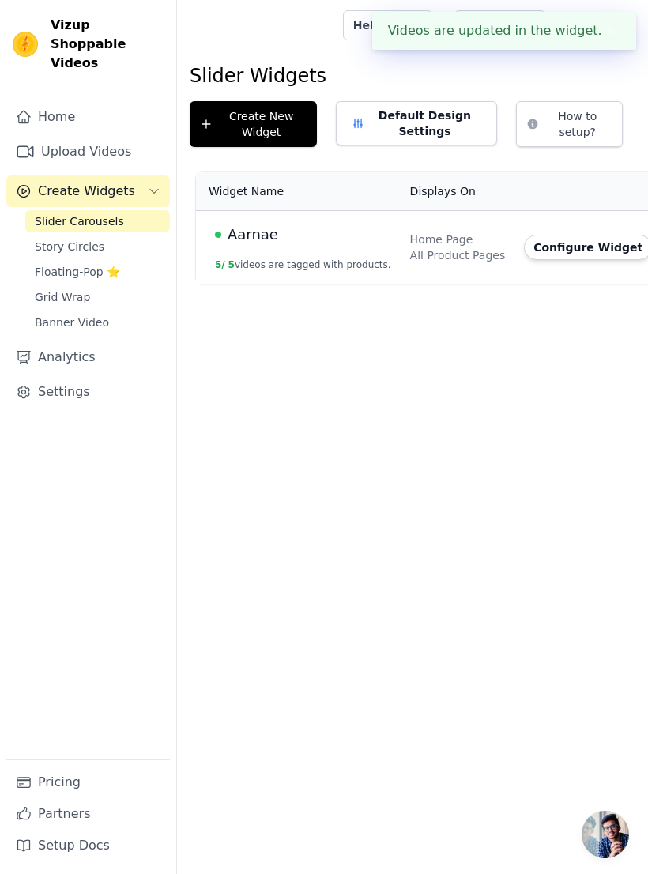
click at [46, 239] on span "Story Circles" at bounding box center [70, 247] width 70 height 16
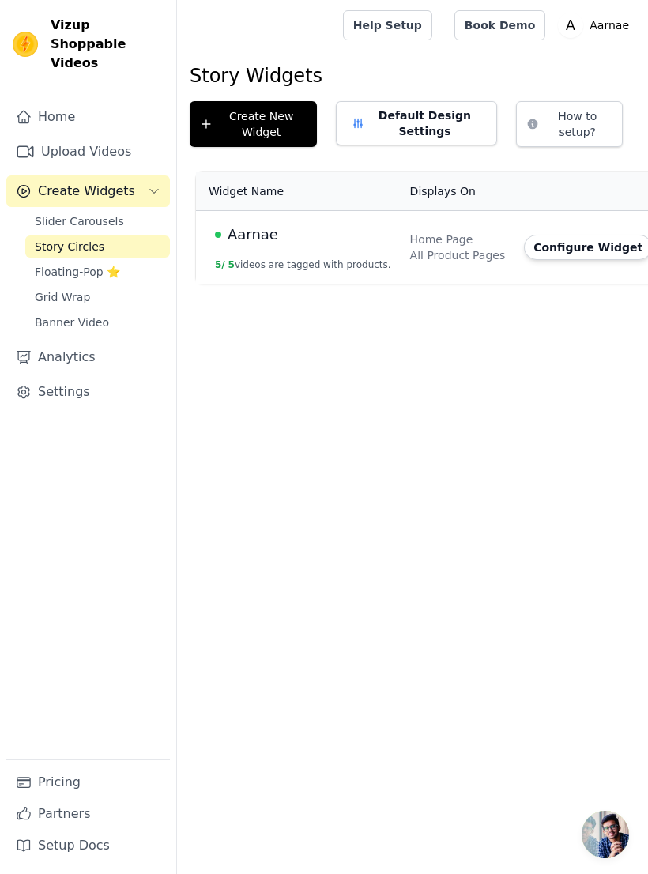
click at [251, 244] on span "Aarnae" at bounding box center [253, 235] width 51 height 22
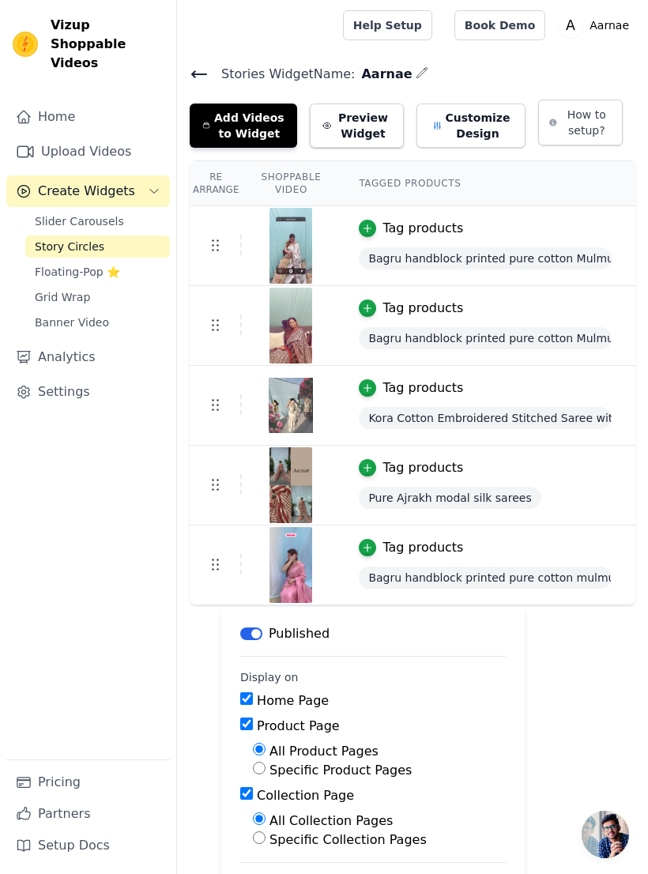
click at [221, 127] on button "Add Videos to Widget" at bounding box center [244, 126] width 108 height 44
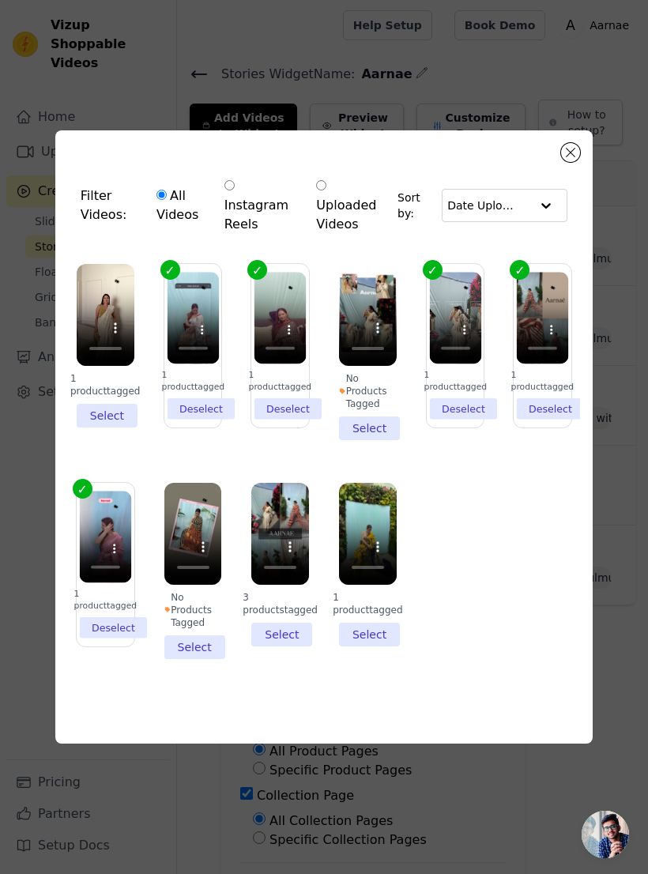
click at [113, 425] on li "1 product tagged Select" at bounding box center [106, 346] width 58 height 164
click at [0, 0] on input "1 product tagged Select" at bounding box center [0, 0] width 0 height 0
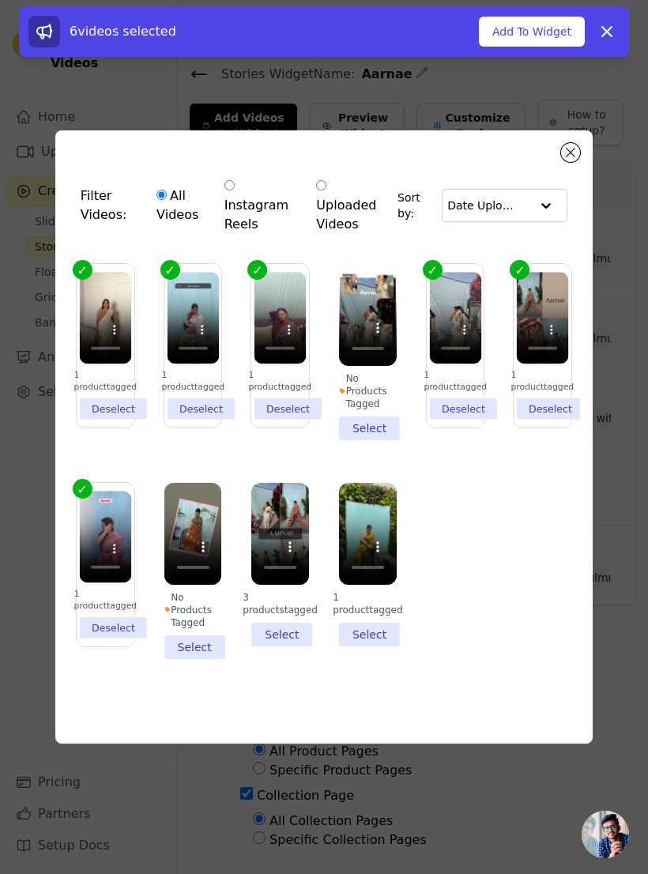
click at [511, 37] on button "Add To Widget" at bounding box center [532, 32] width 106 height 30
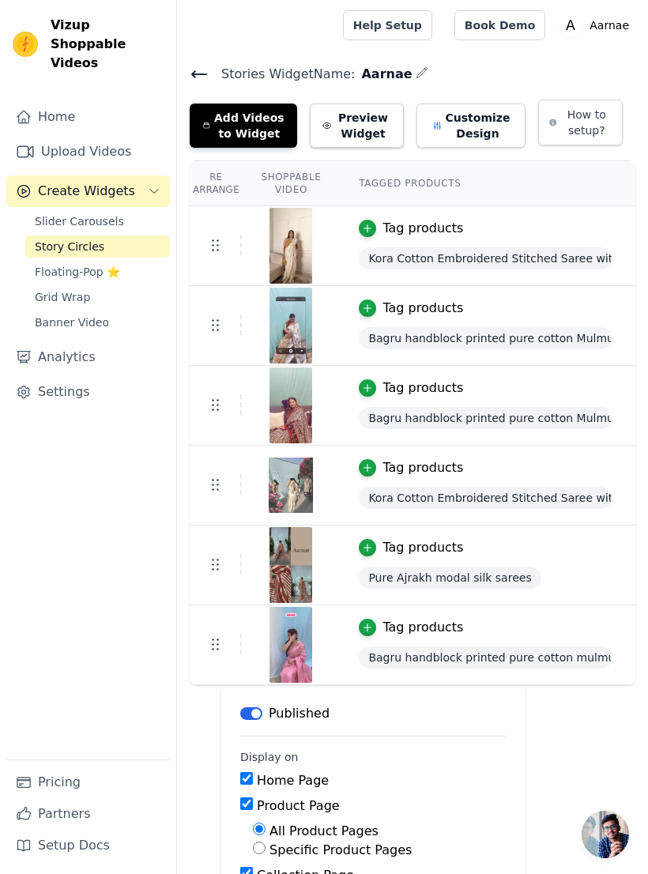
click at [39, 264] on span "Floating-Pop ⭐" at bounding box center [77, 272] width 85 height 16
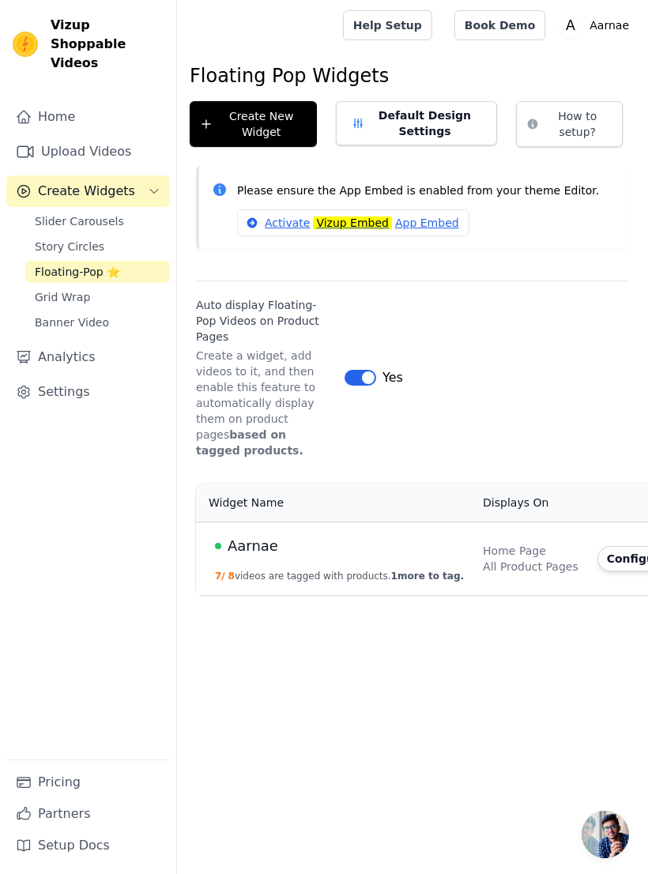
click at [254, 535] on span "Aarnae" at bounding box center [253, 546] width 51 height 22
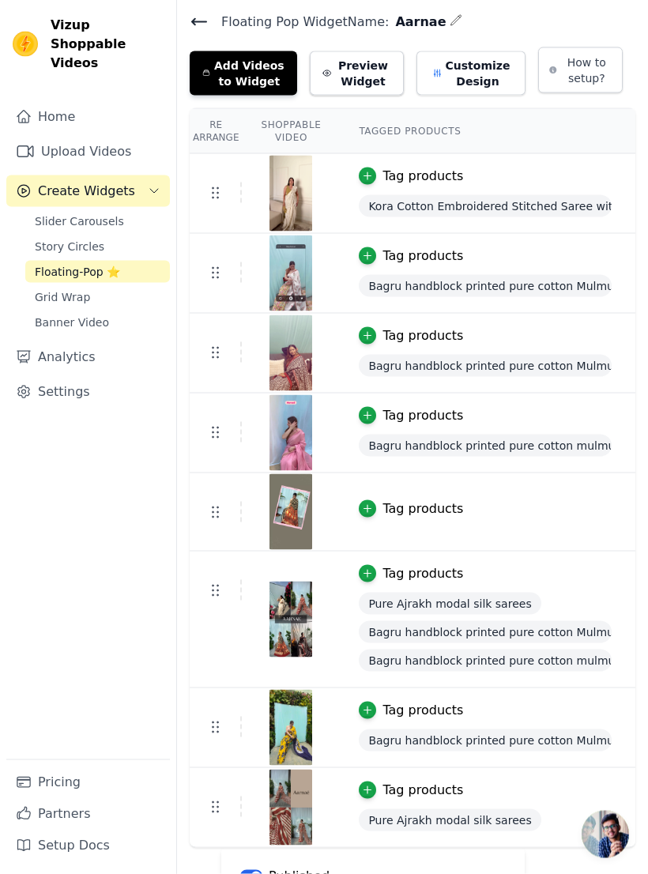
scroll to position [53, 0]
click at [38, 289] on span "Grid Wrap" at bounding box center [62, 297] width 55 height 16
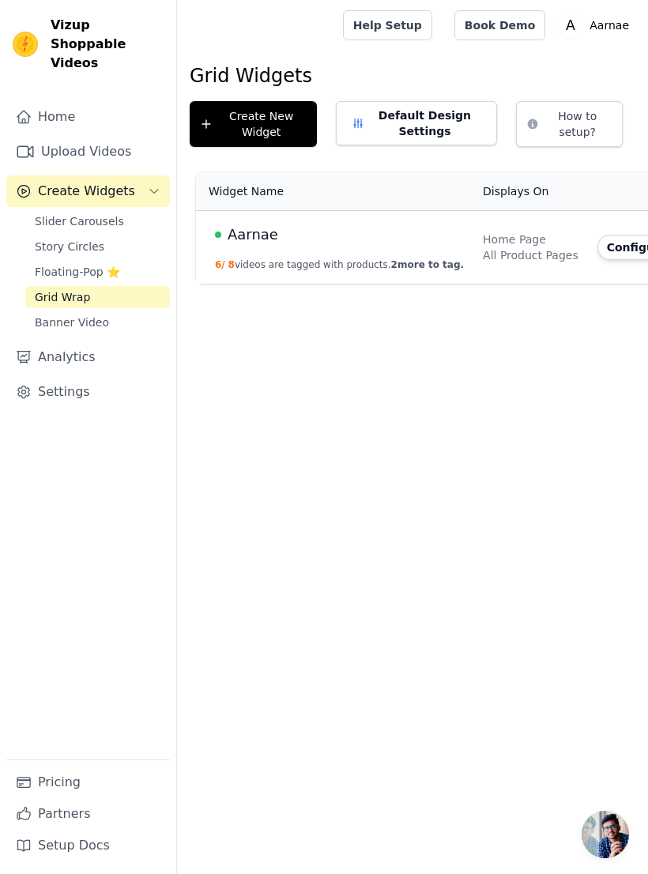
click at [275, 267] on button "6 / 8 videos are tagged with products. 2 more to tag." at bounding box center [339, 265] width 249 height 13
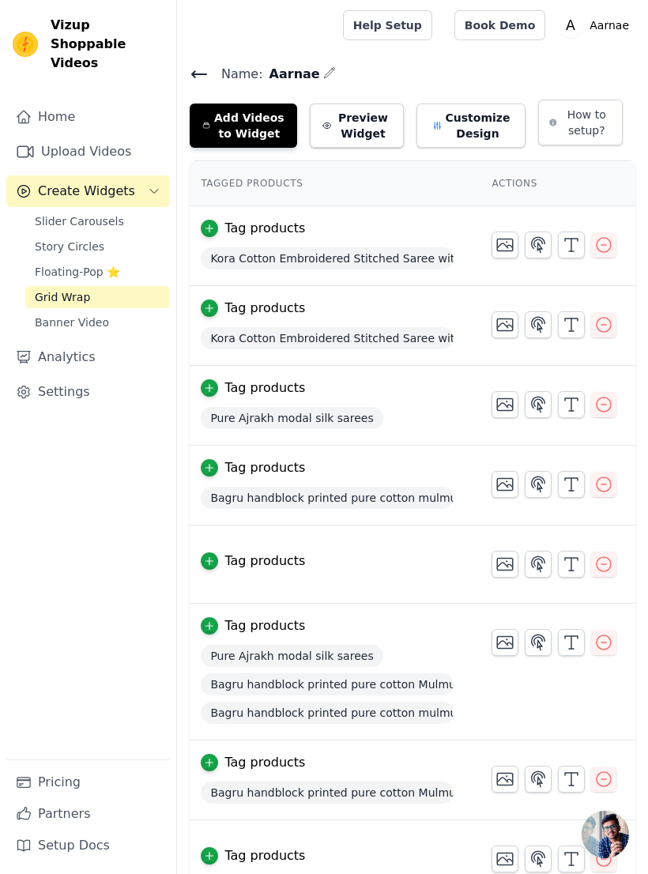
scroll to position [0, 159]
click at [606, 323] on icon "button" at bounding box center [603, 324] width 19 height 19
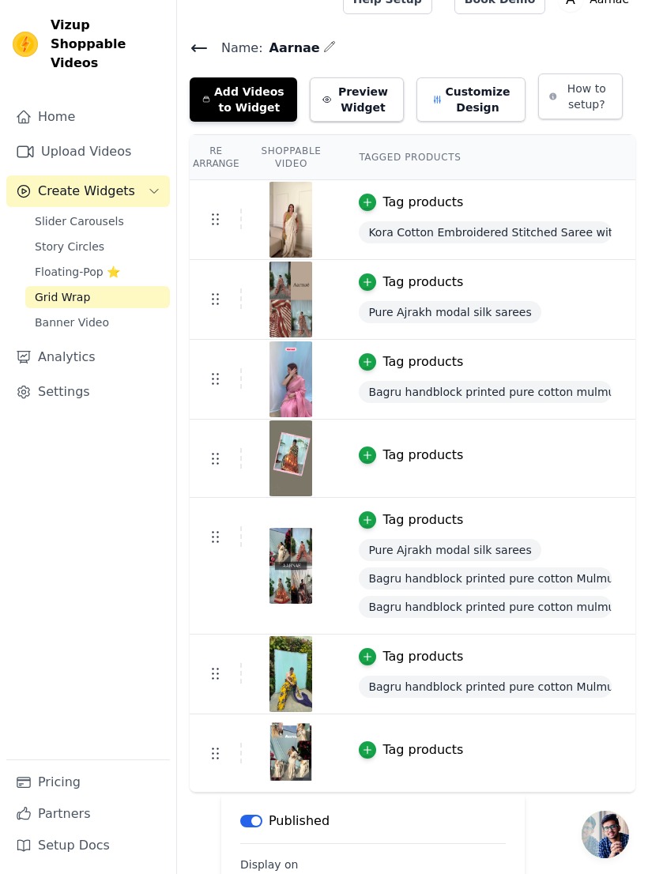
scroll to position [0, 0]
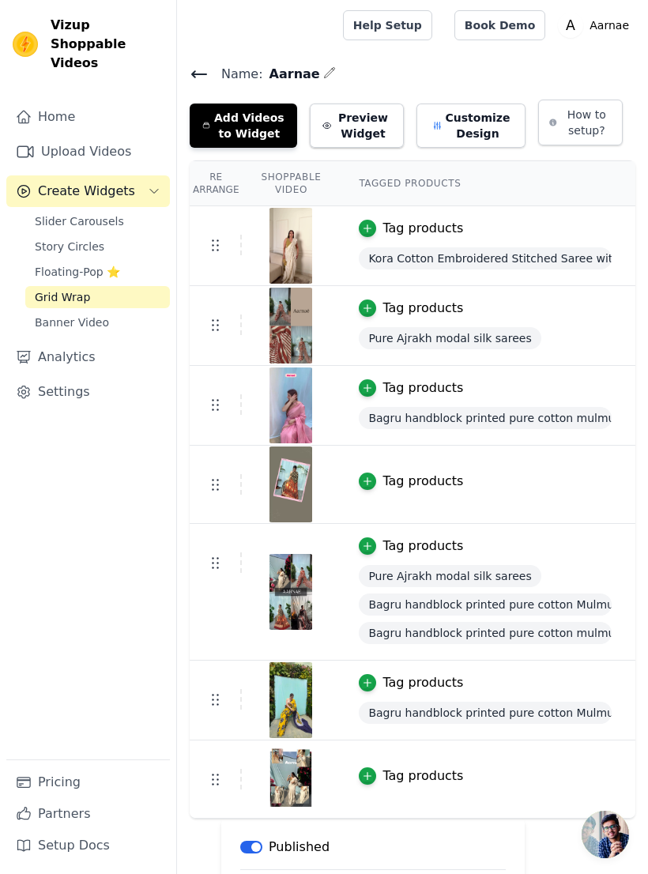
click at [51, 239] on span "Story Circles" at bounding box center [70, 247] width 70 height 16
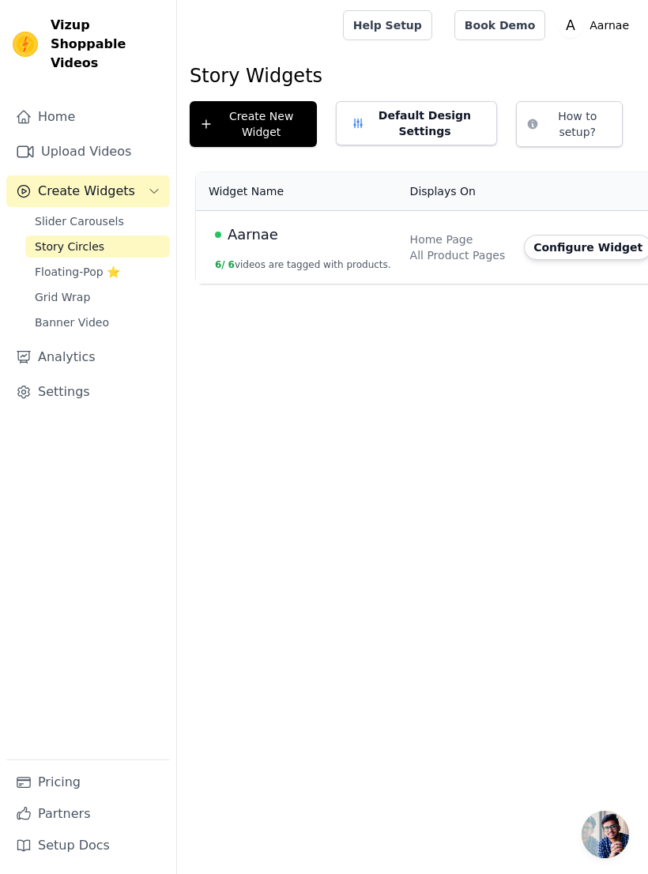
click at [246, 259] on button "6 / 6 videos are tagged with products." at bounding box center [303, 265] width 176 height 13
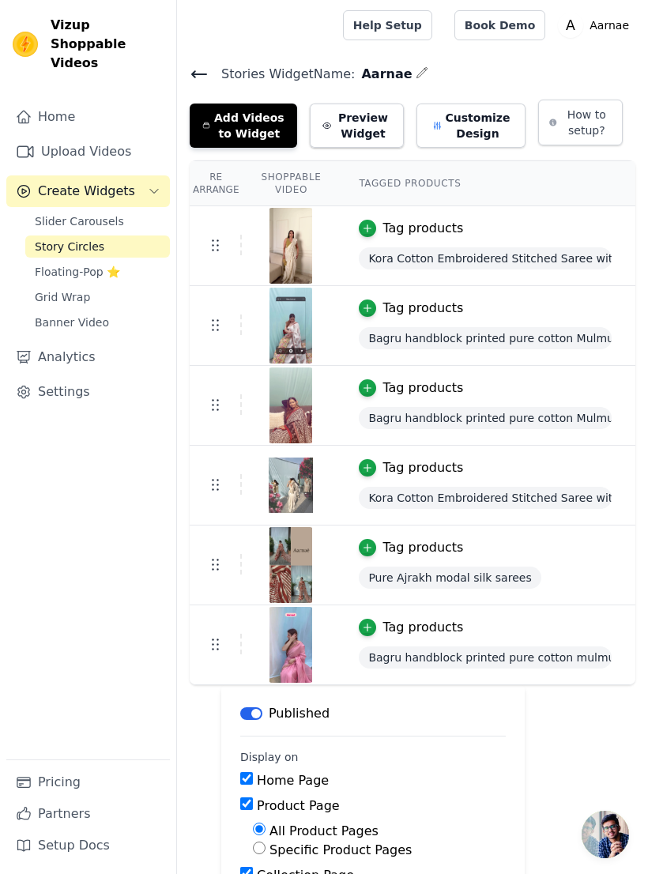
click at [47, 213] on span "Slider Carousels" at bounding box center [79, 221] width 89 height 16
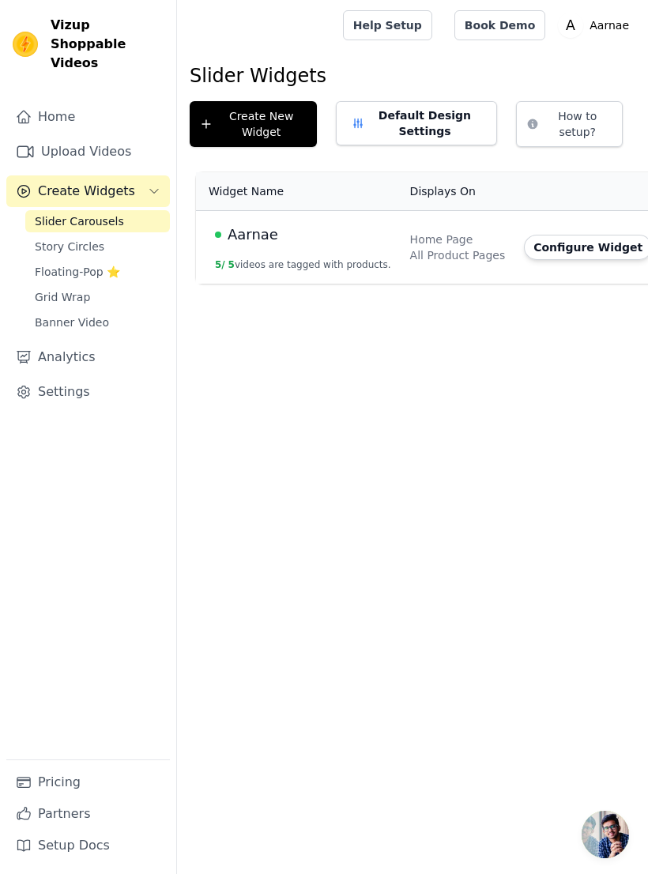
click at [45, 101] on link "Home" at bounding box center [88, 117] width 164 height 32
